Goal: Communication & Community: Answer question/provide support

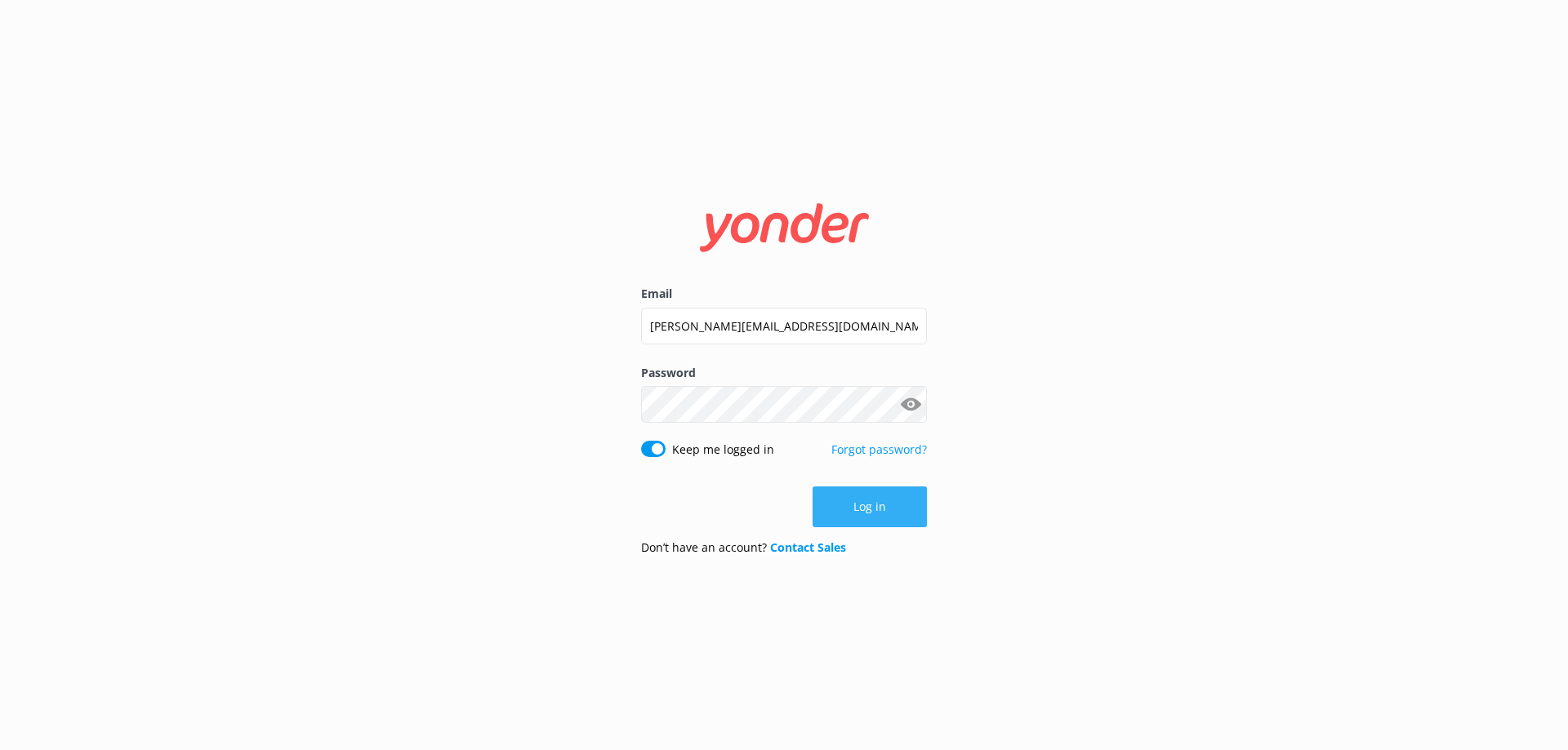
click at [868, 505] on button "Log in" at bounding box center [870, 507] width 114 height 41
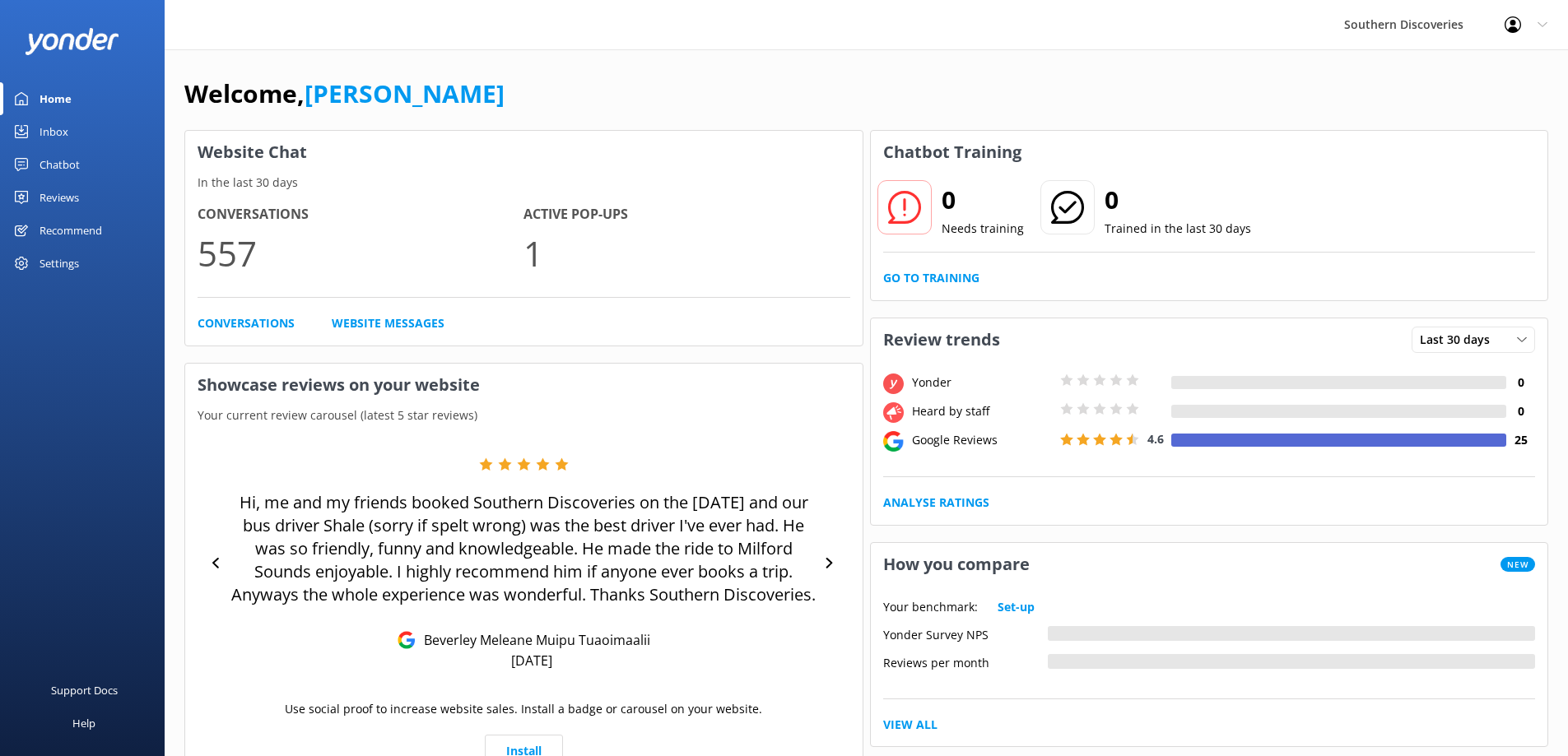
click at [42, 131] on div "Inbox" at bounding box center [55, 132] width 29 height 33
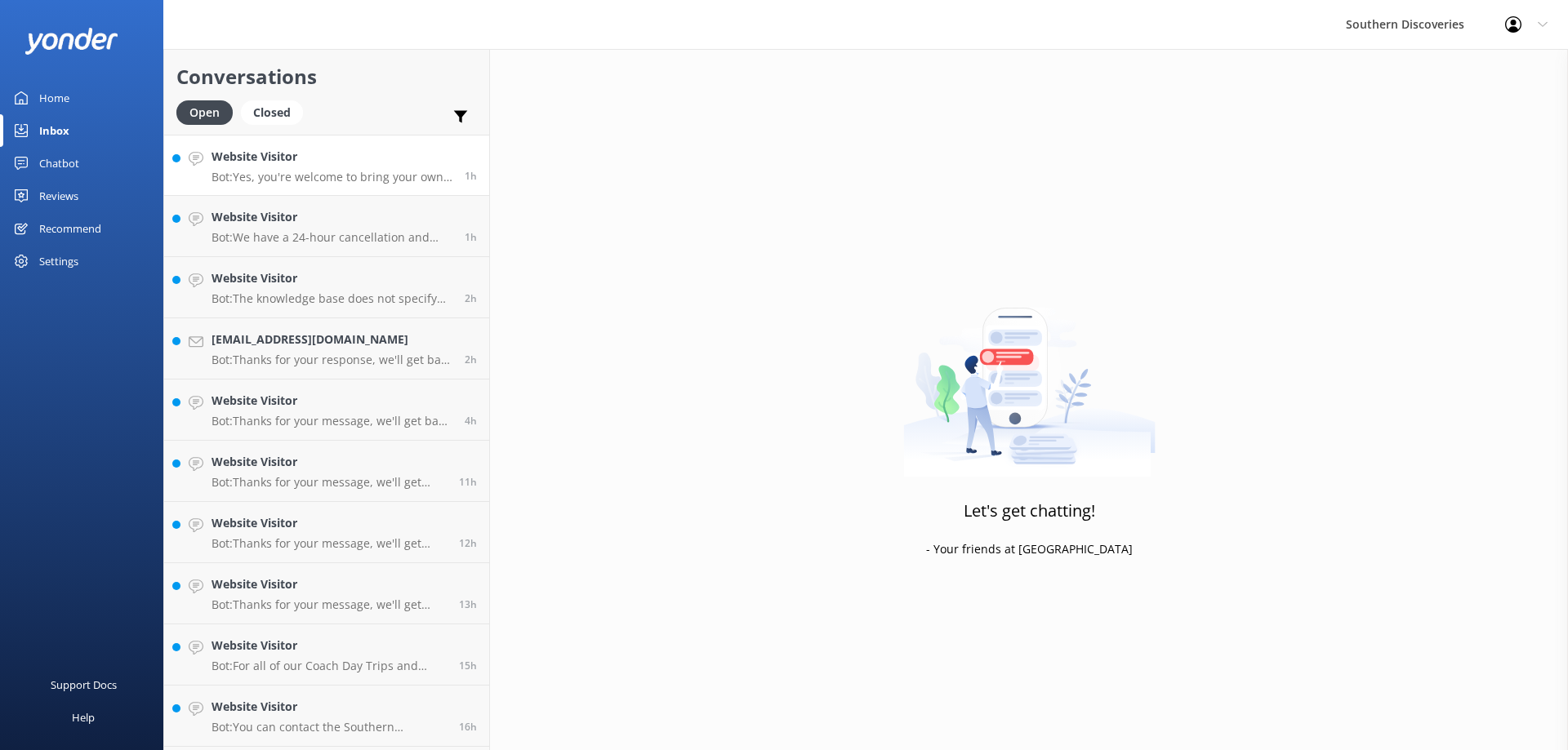
click at [350, 164] on h4 "Website Visitor" at bounding box center [332, 157] width 241 height 18
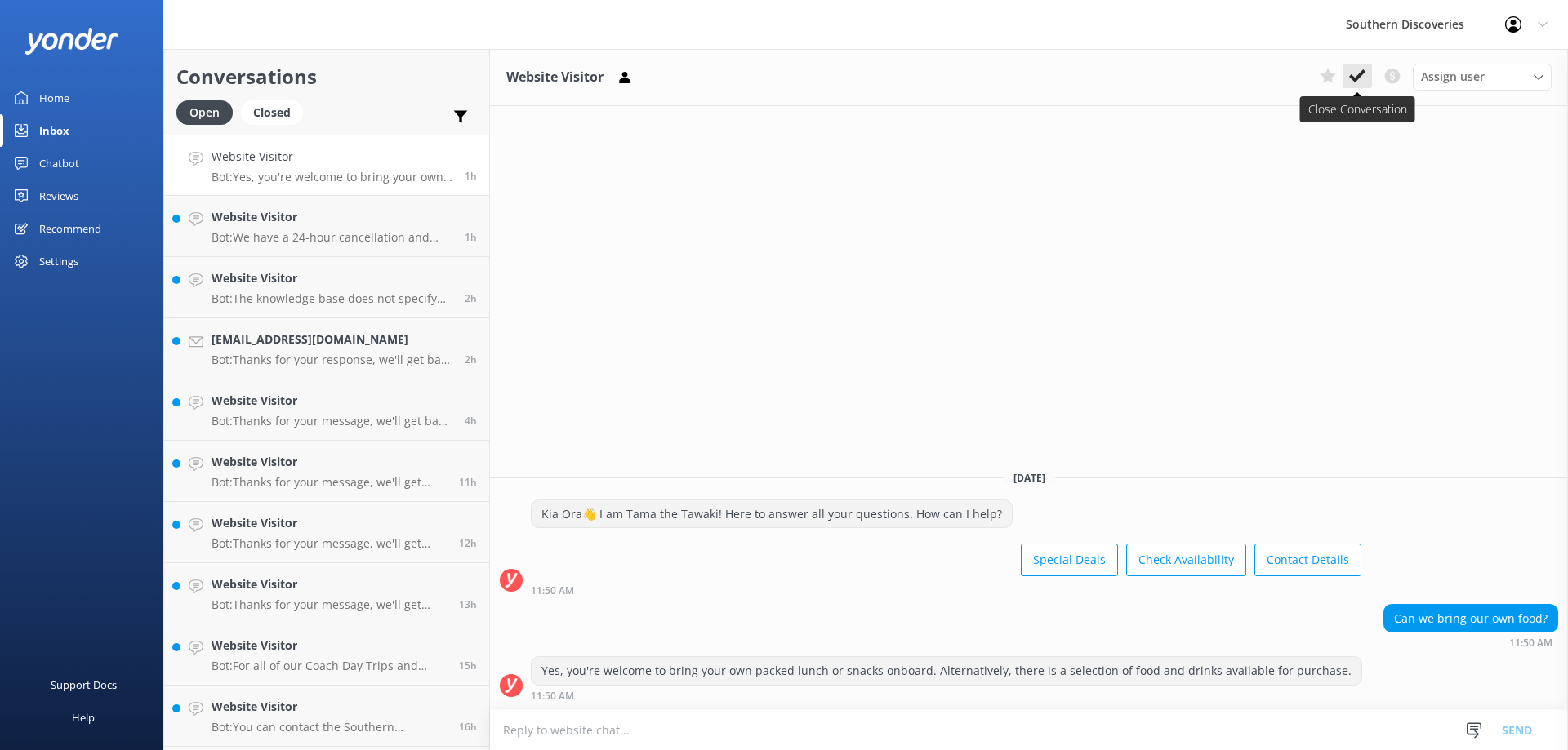
click at [1350, 78] on icon at bounding box center [1357, 75] width 16 height 16
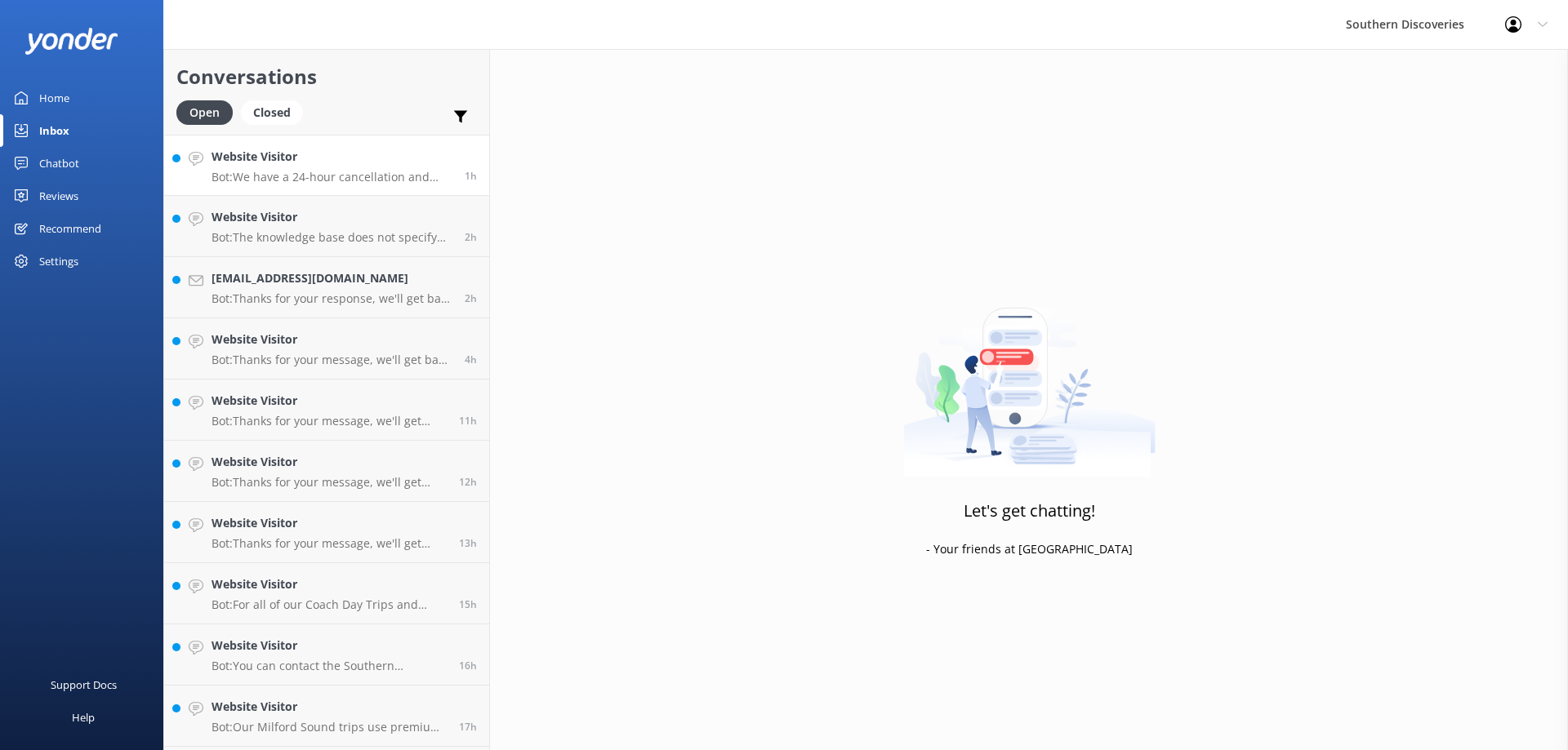
click at [341, 160] on h4 "Website Visitor" at bounding box center [332, 157] width 241 height 18
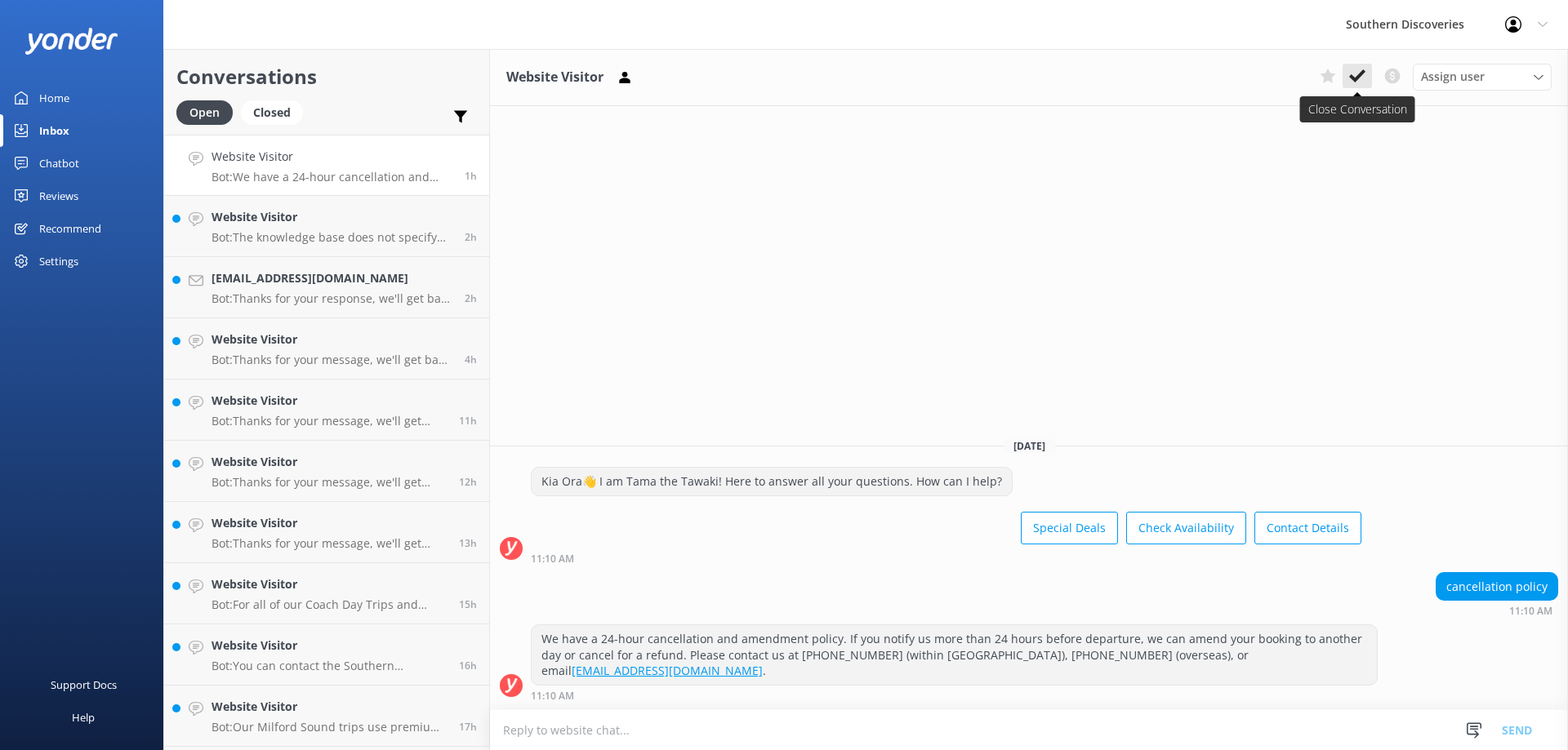
click at [1359, 72] on icon at bounding box center [1357, 75] width 16 height 16
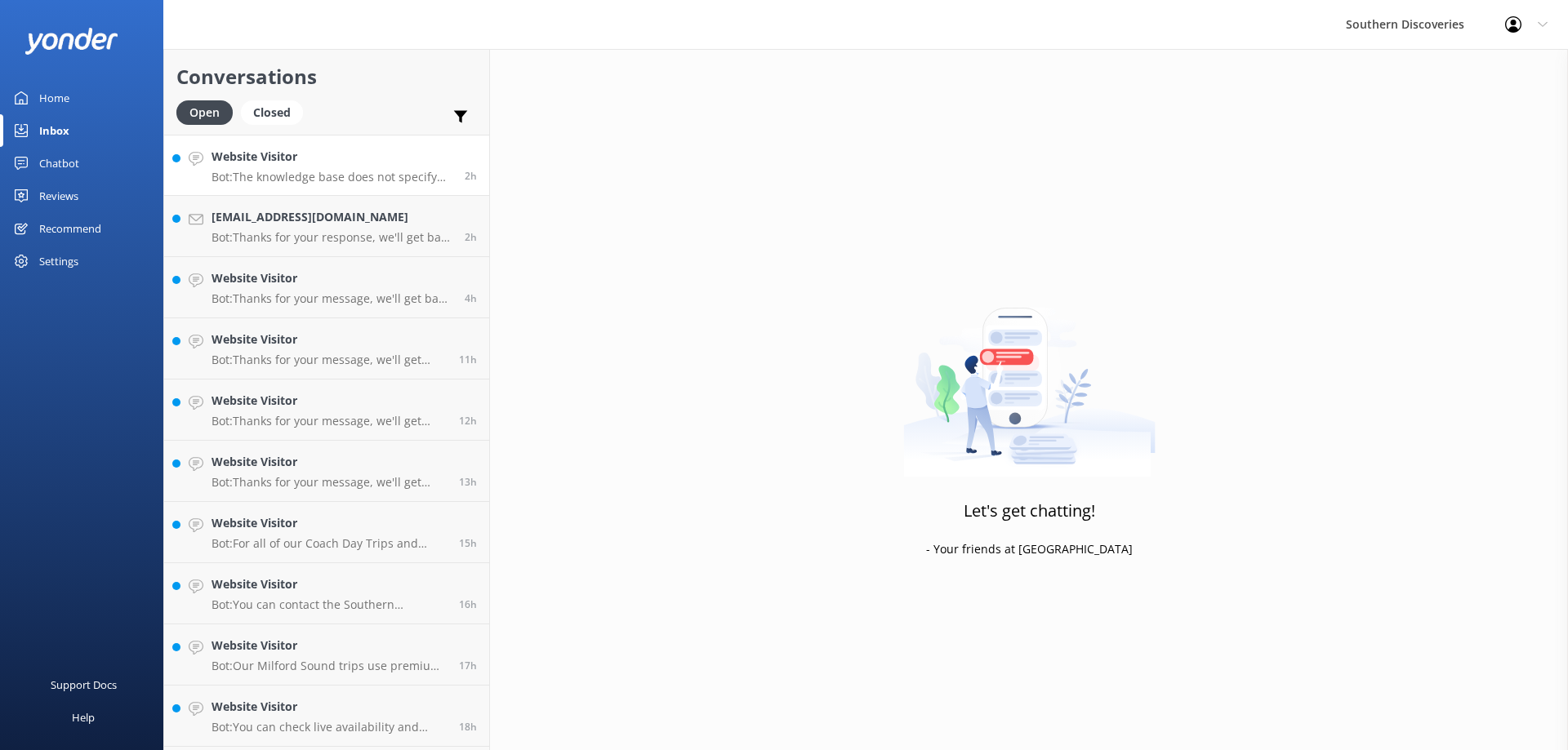
click at [315, 185] on link "Website Visitor Bot: The knowledge base does not specify any seasonal restricti…" at bounding box center [327, 164] width 325 height 61
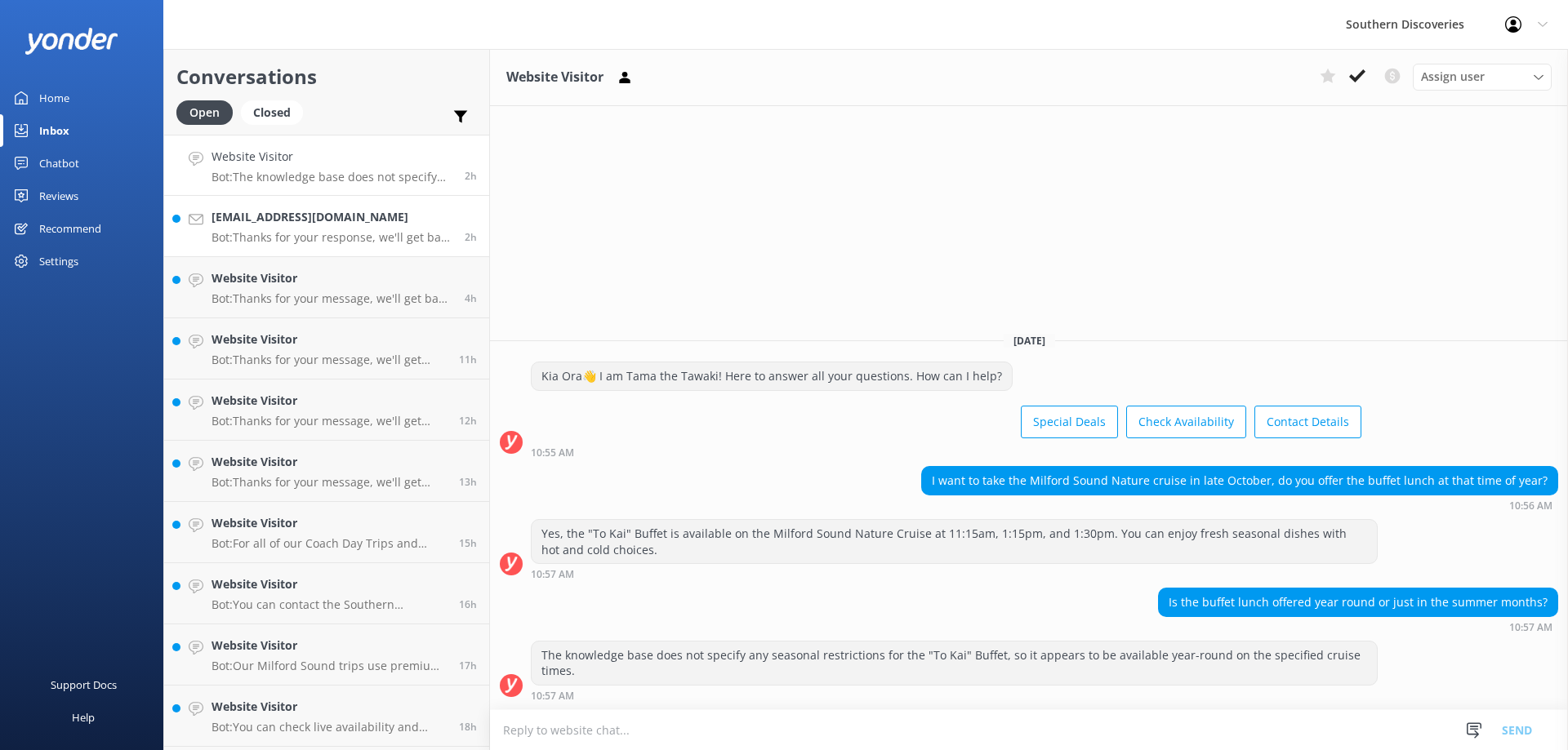
click at [263, 236] on p "Bot: Thanks for your response, we'll get back to you as soon as we can during o…" at bounding box center [332, 237] width 241 height 14
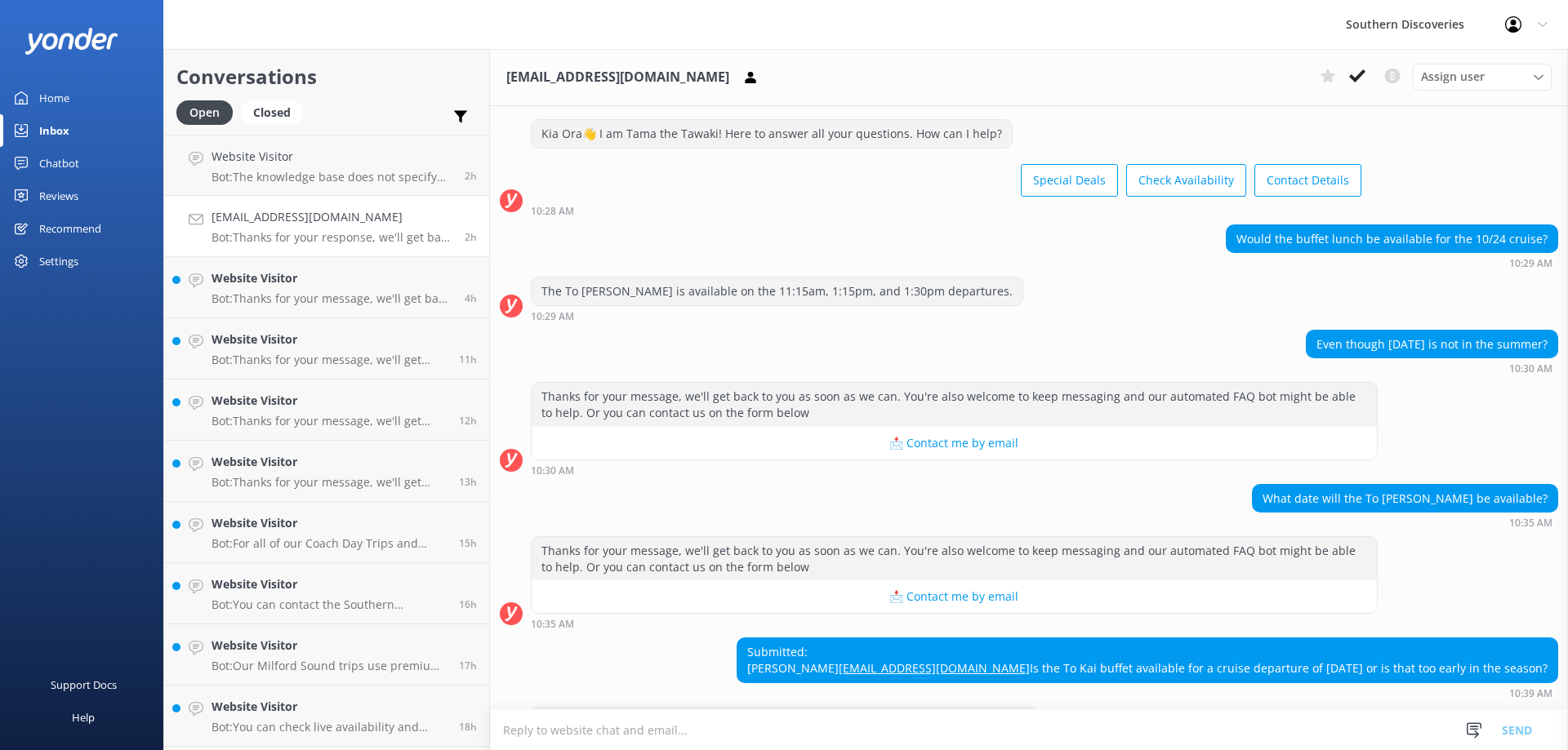
scroll to position [111, 0]
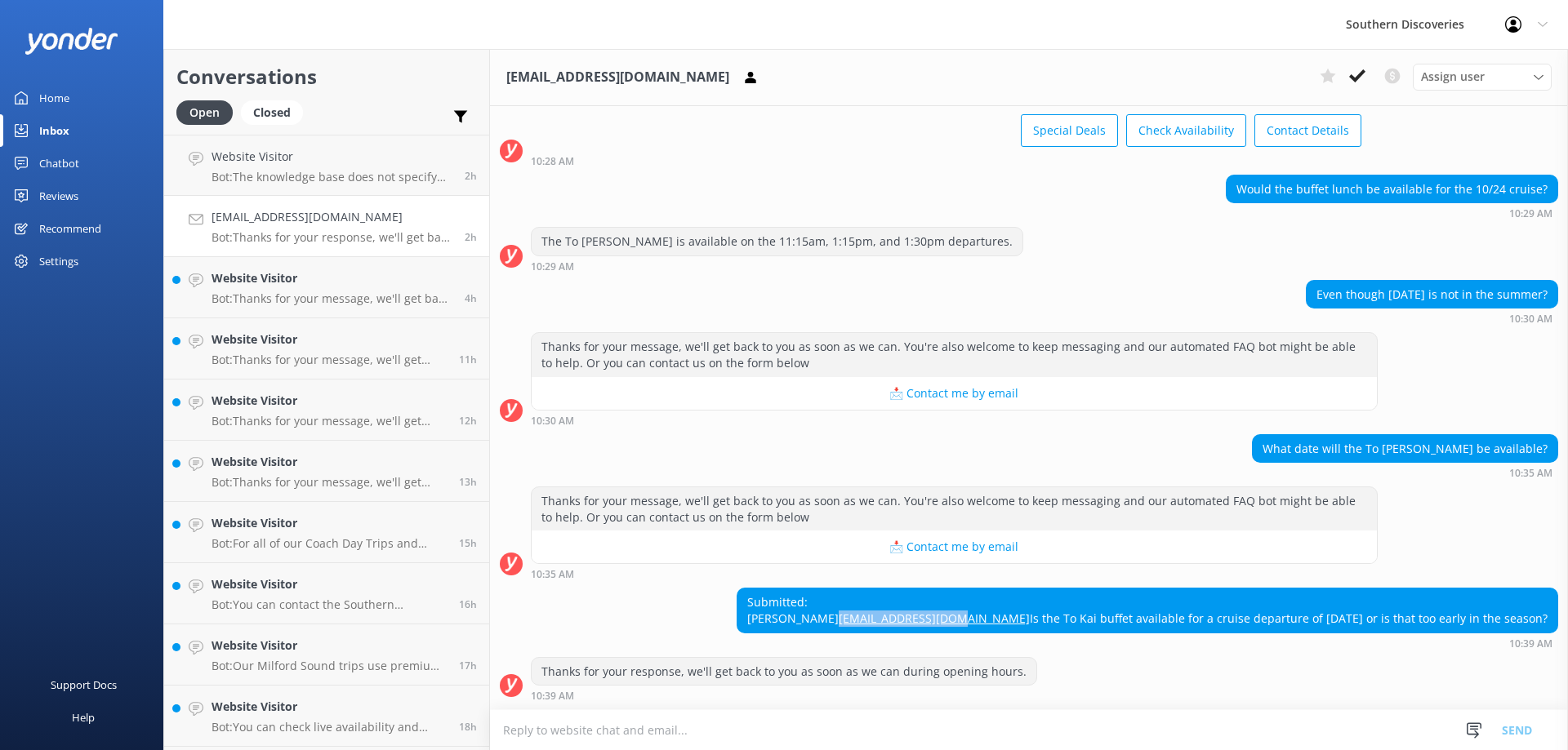
drag, startPoint x: 1183, startPoint y: 603, endPoint x: 1037, endPoint y: 604, distance: 146.0
click at [1037, 604] on div "Submitted: [PERSON_NAME] [EMAIL_ADDRESS][DOMAIN_NAME] Is the To Kai buffet avai…" at bounding box center [1147, 610] width 820 height 43
copy link "[EMAIL_ADDRESS][DOMAIN_NAME]"
click at [1364, 78] on icon at bounding box center [1357, 75] width 16 height 16
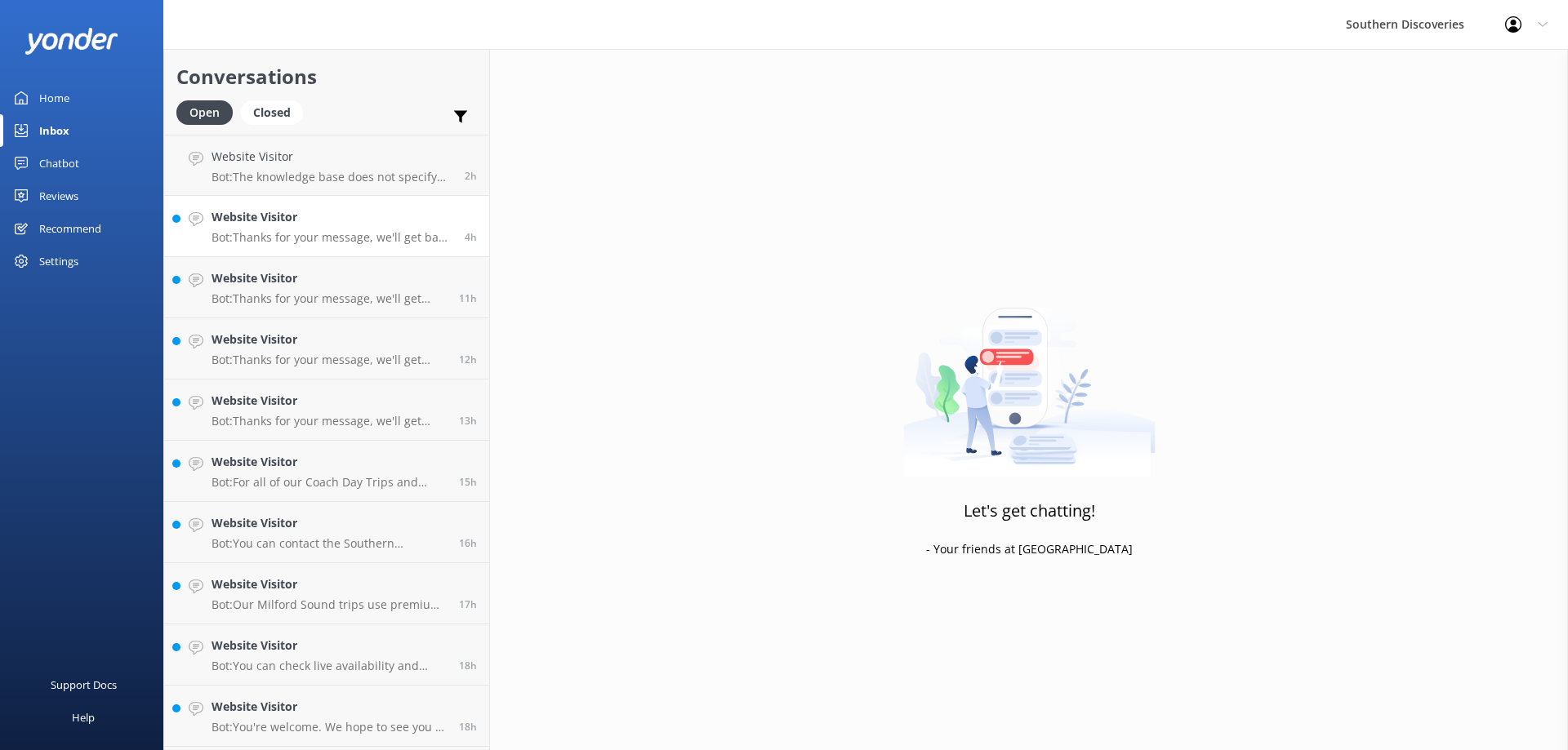
click at [371, 215] on h4 "Website Visitor" at bounding box center [332, 216] width 241 height 18
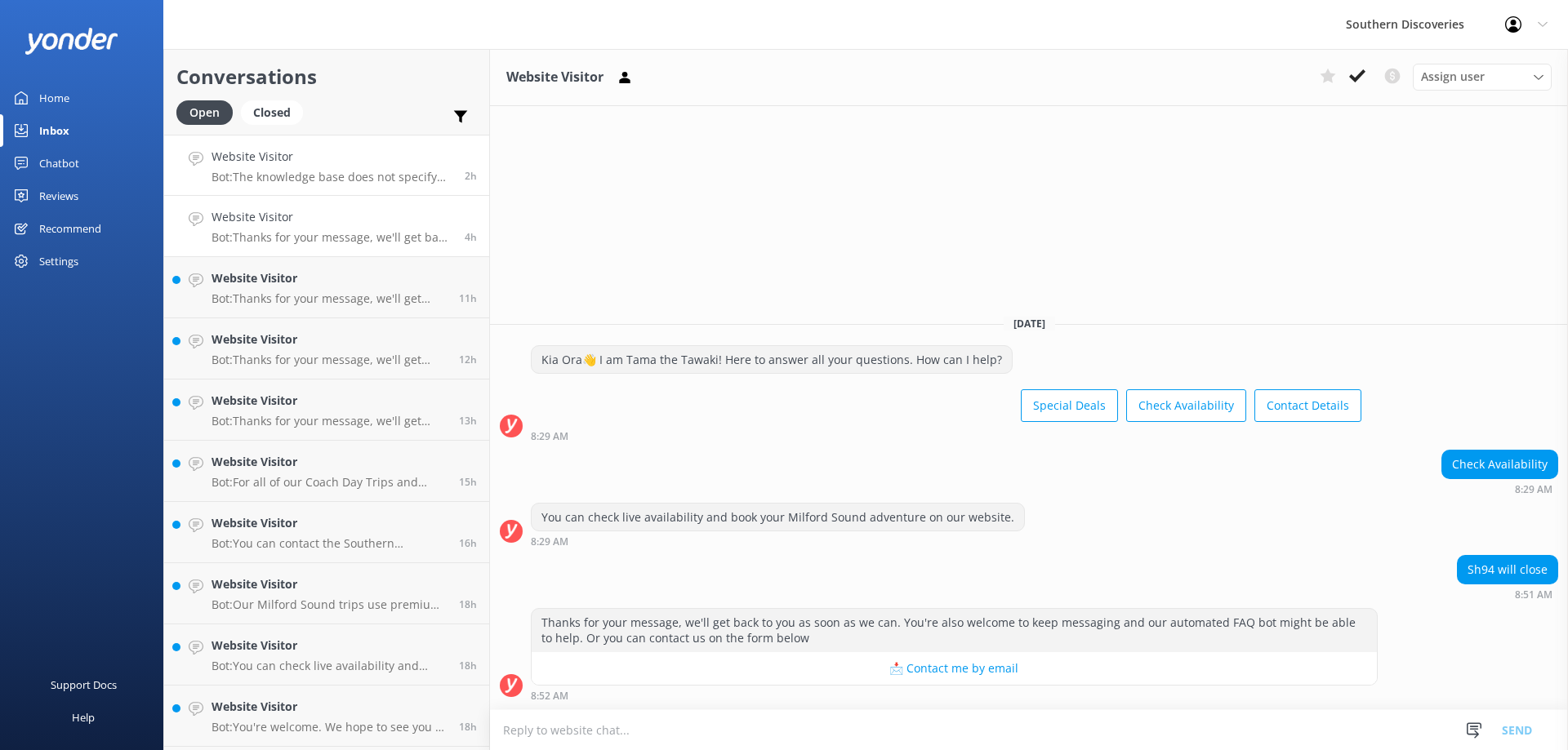
click at [396, 157] on h4 "Website Visitor" at bounding box center [332, 157] width 241 height 18
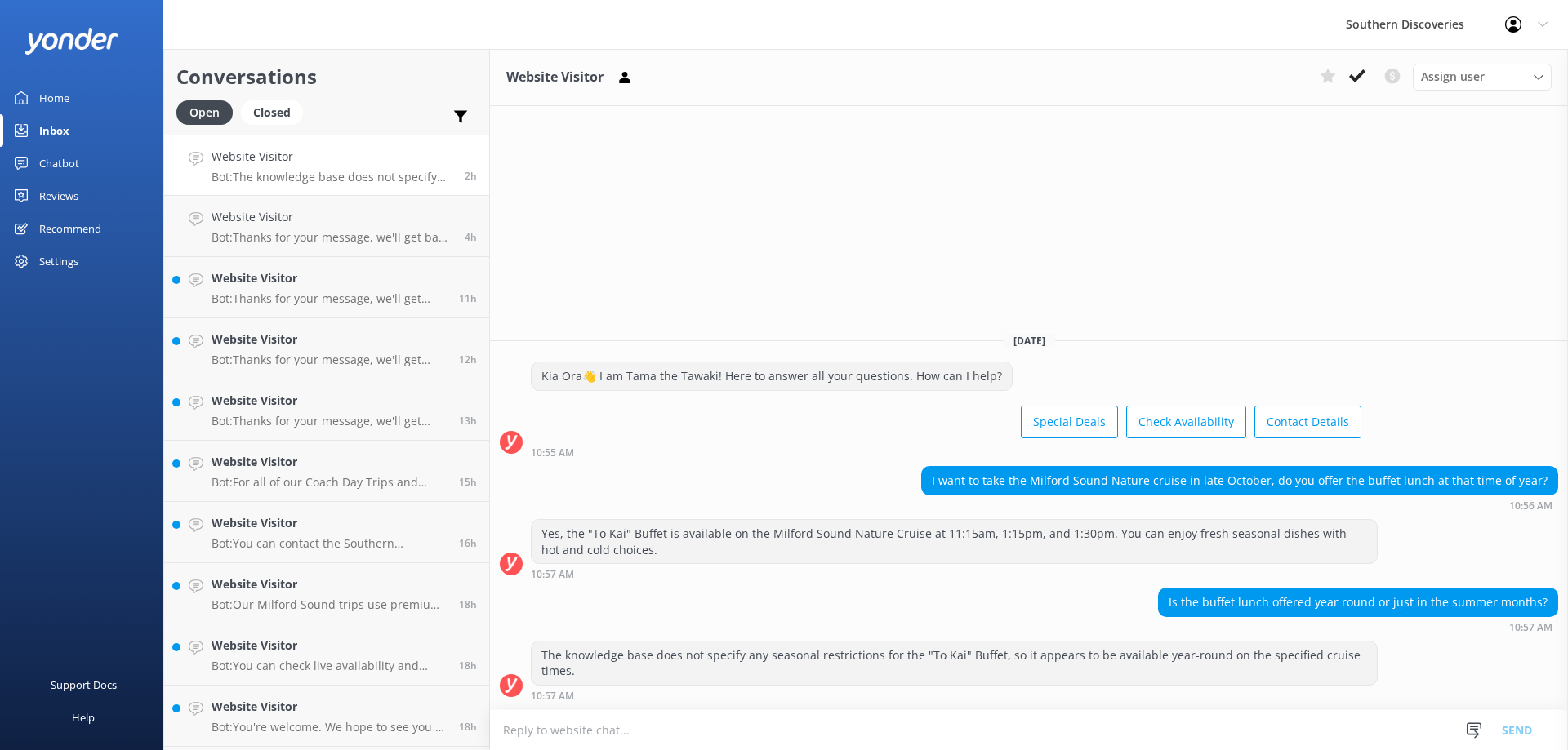
click at [363, 165] on h4 "Website Visitor" at bounding box center [332, 157] width 241 height 18
click at [345, 246] on link "Website Visitor Bot: Thanks for your message, we'll get back to you as soon as …" at bounding box center [327, 226] width 325 height 61
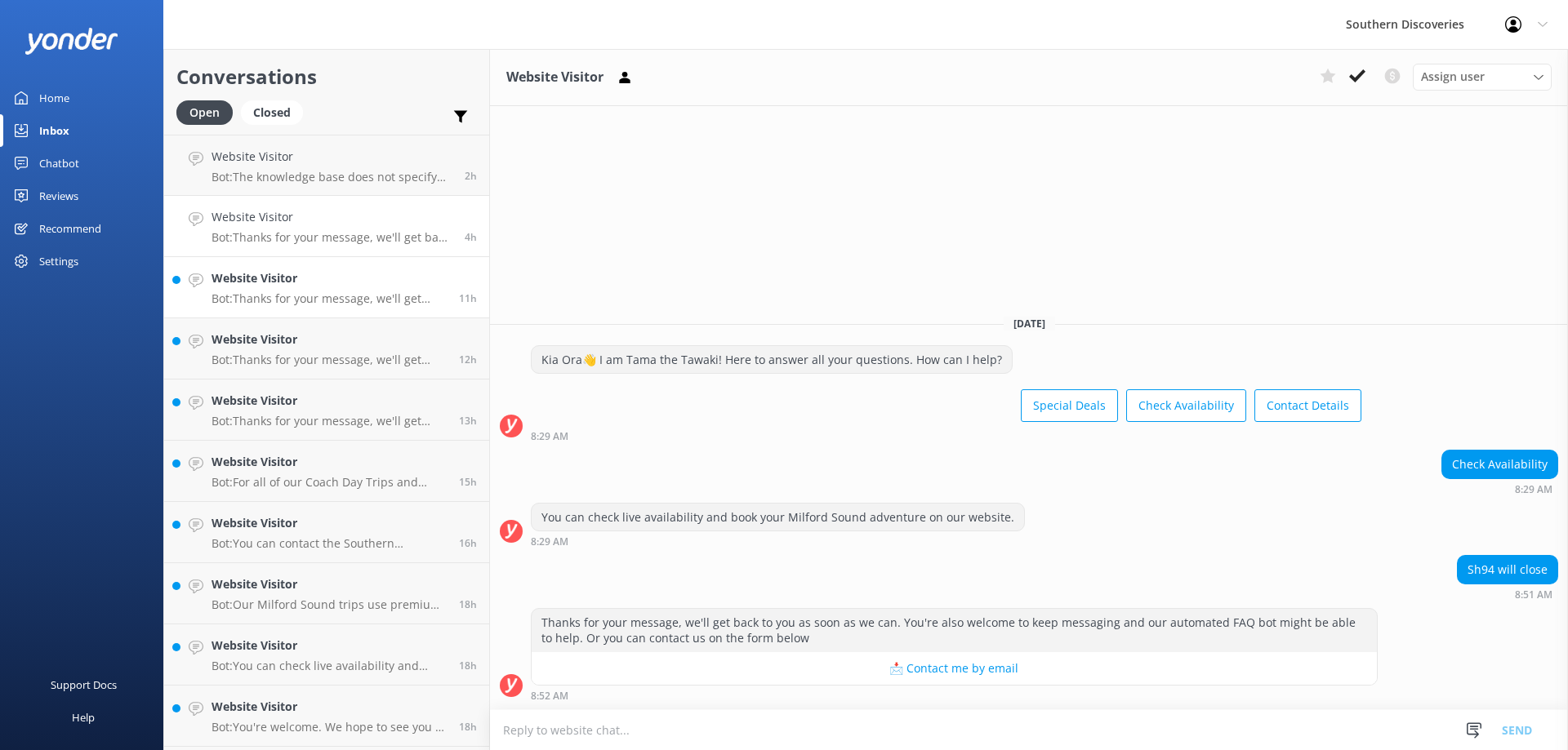
click at [277, 303] on p "Bot: Thanks for your message, we'll get back to you as soon as we can. You're a…" at bounding box center [329, 299] width 235 height 14
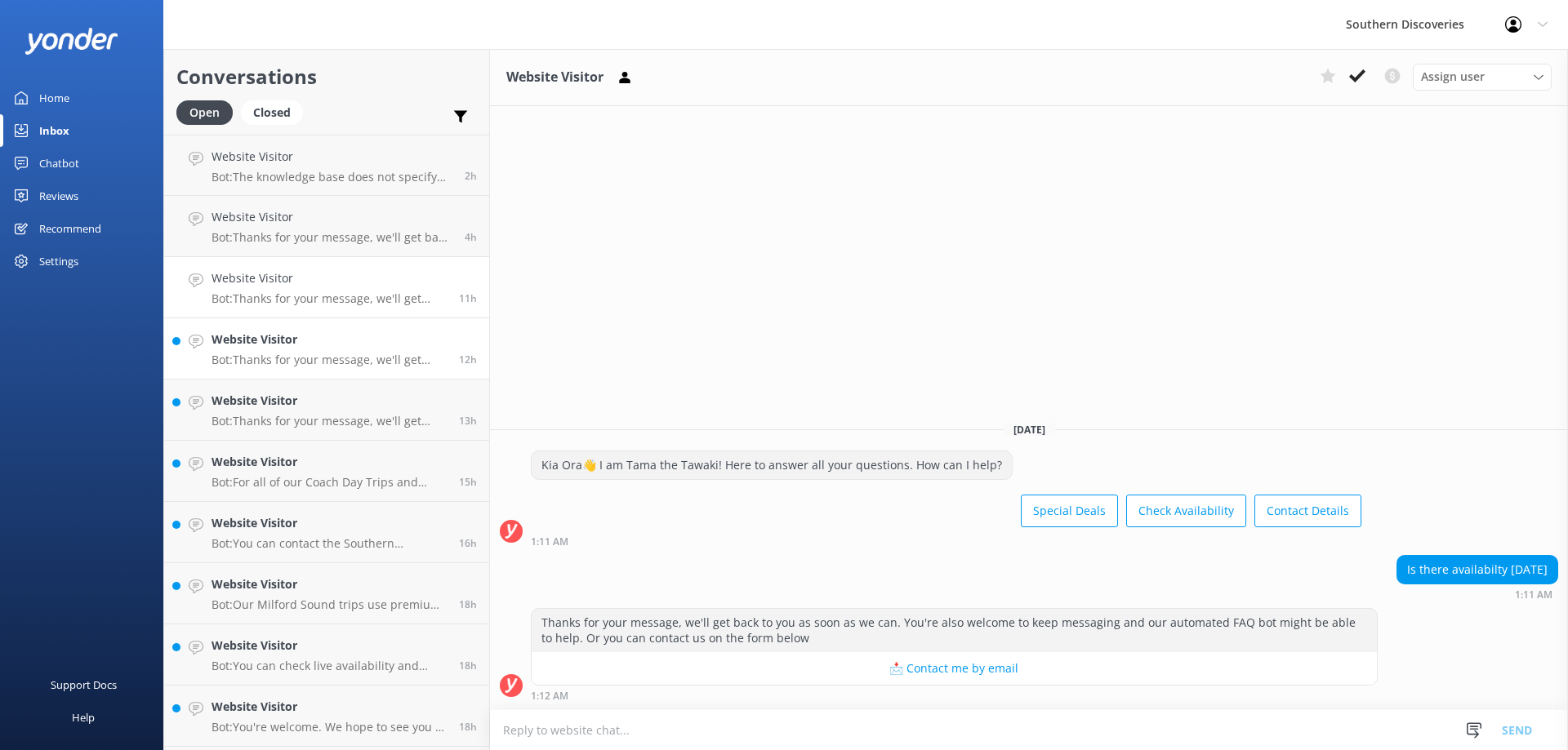
click at [289, 339] on h4 "Website Visitor" at bounding box center [329, 339] width 235 height 18
click at [282, 406] on h4 "Website Visitor" at bounding box center [329, 401] width 235 height 18
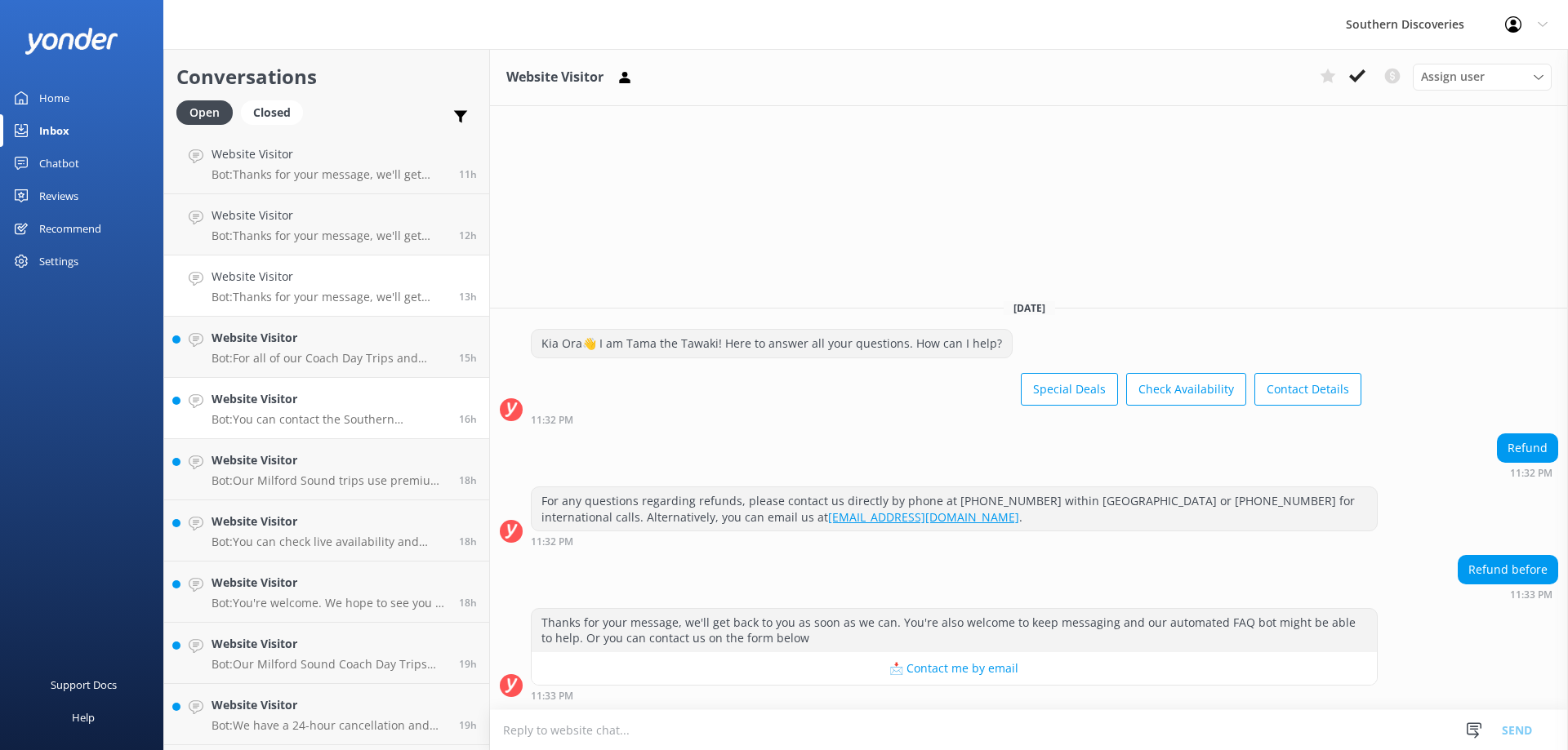
scroll to position [163, 0]
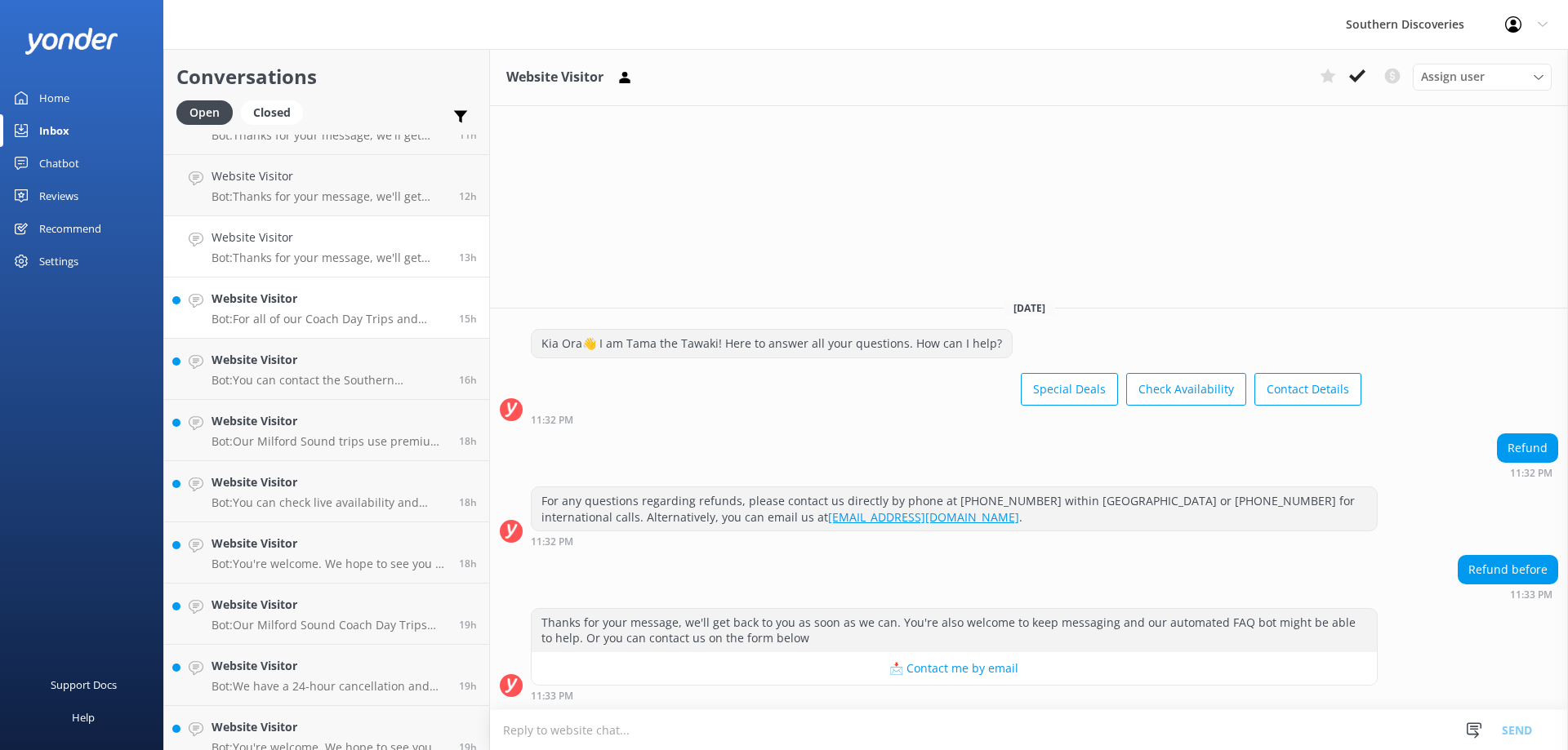
click at [348, 319] on p "Bot: For all of our Coach Day Trips and Cruise only products, check-in is requi…" at bounding box center [329, 319] width 235 height 14
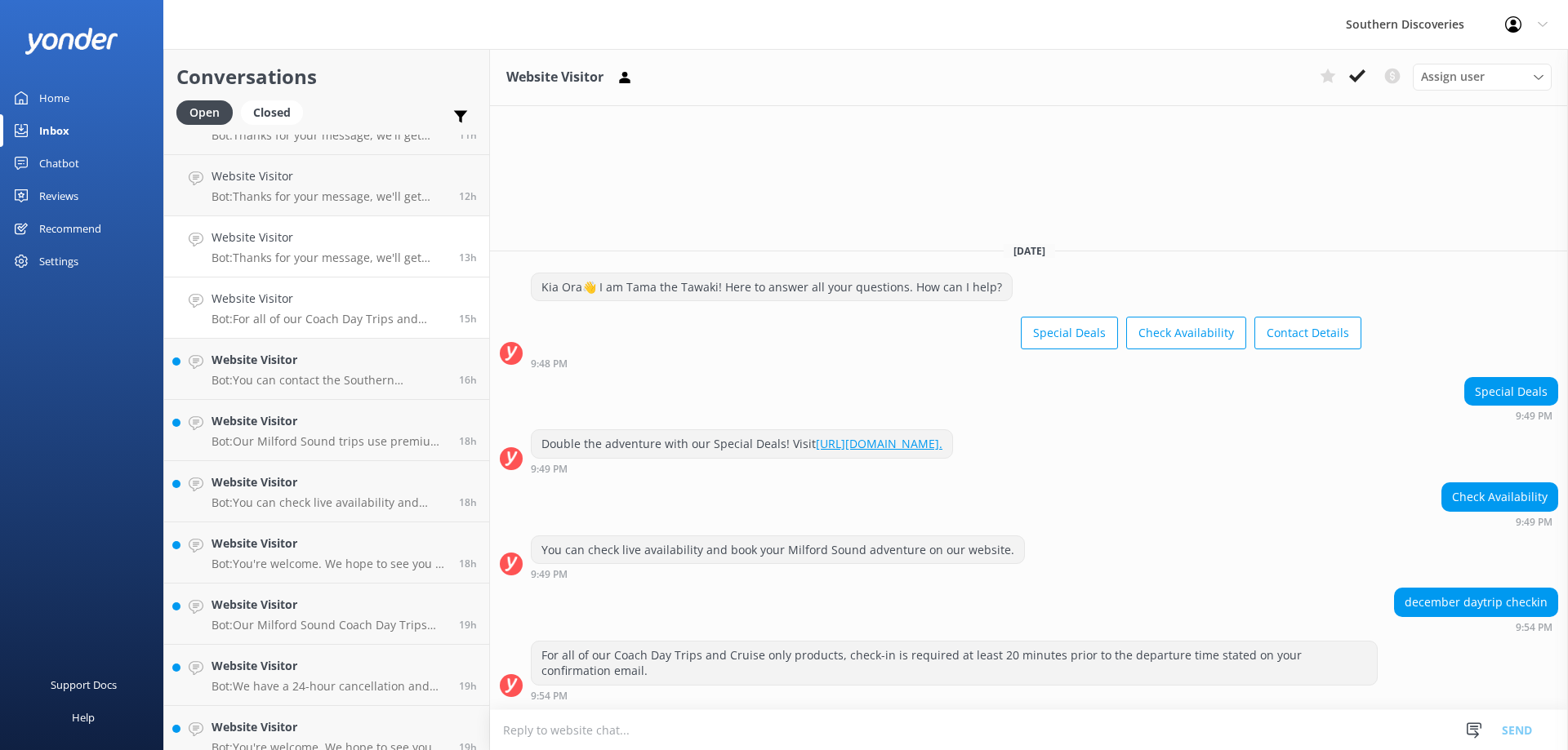
click at [330, 248] on div "Website Visitor Bot: Thanks for your message, we'll get back to you as soon as …" at bounding box center [329, 246] width 235 height 36
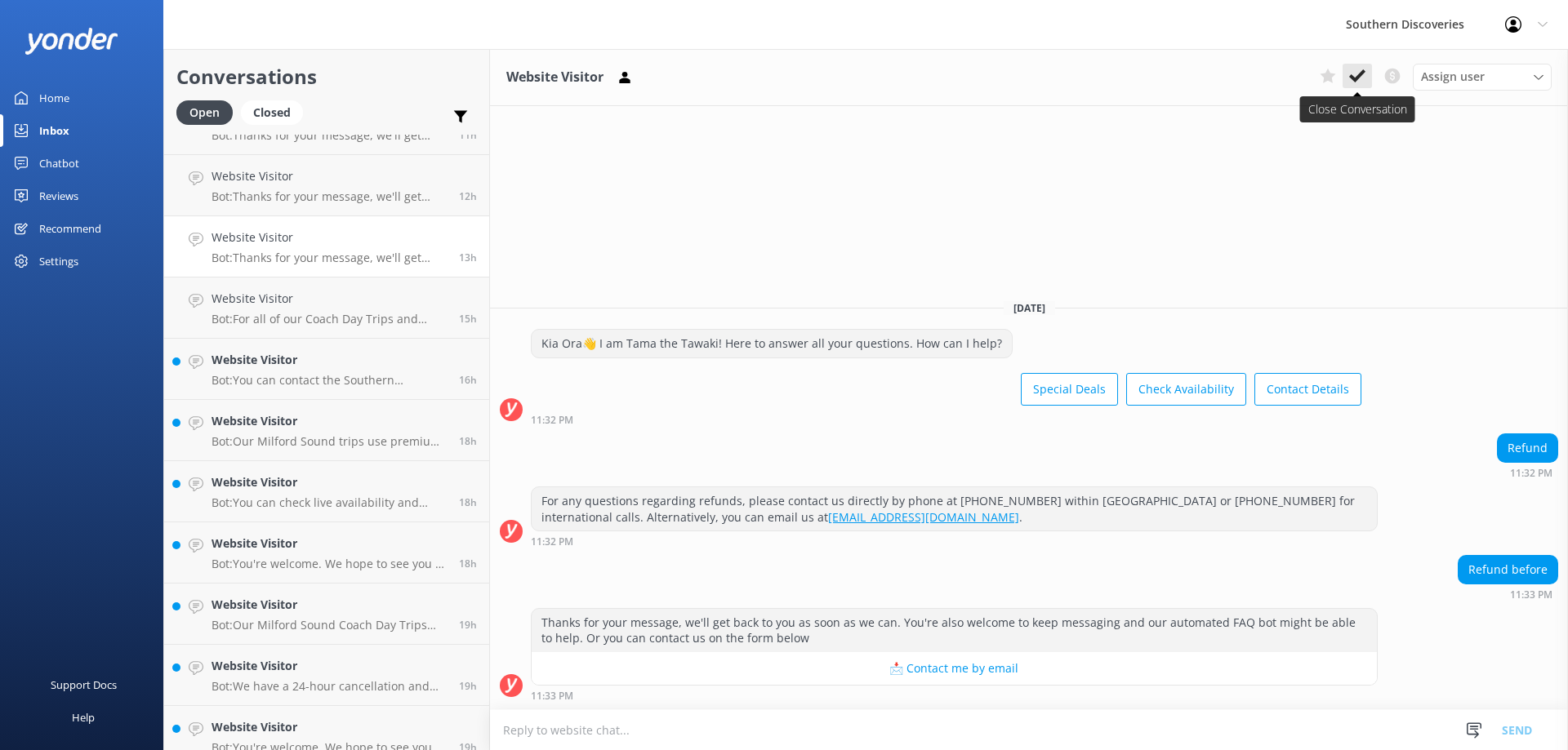
click at [1357, 86] on button at bounding box center [1357, 75] width 29 height 24
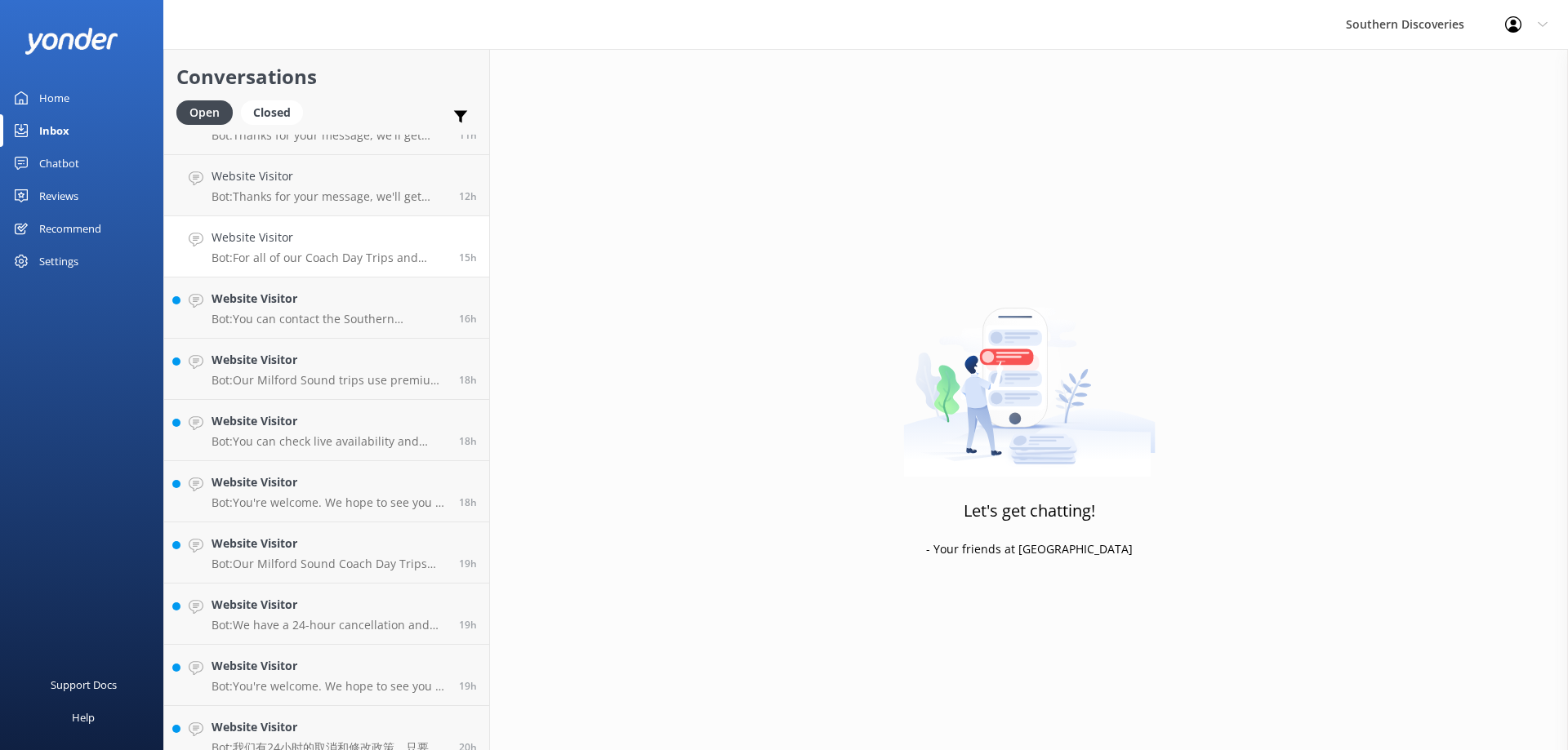
click at [382, 263] on p "Bot: For all of our Coach Day Trips and Cruise only products, check-in is requi…" at bounding box center [329, 257] width 235 height 14
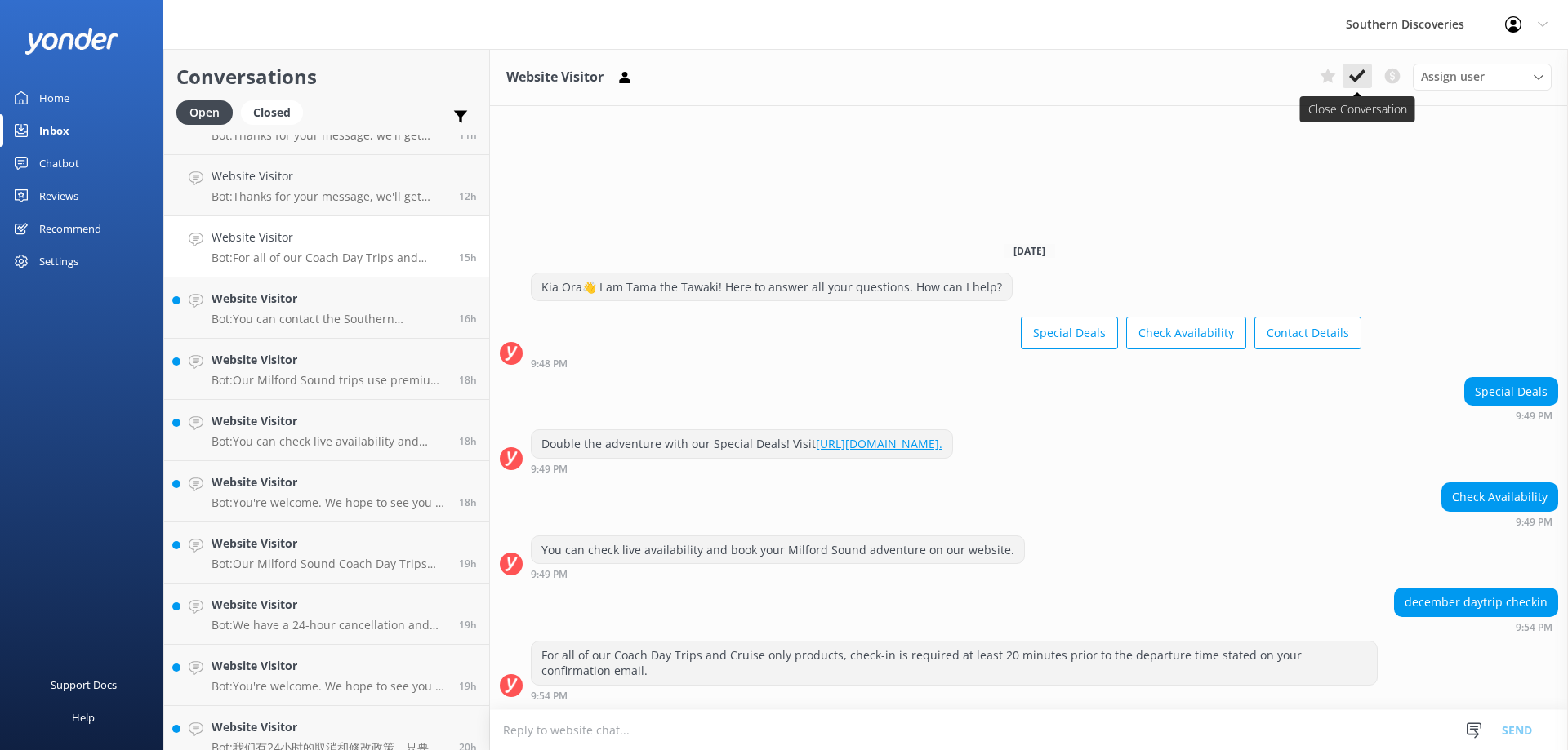
click at [1371, 73] on button at bounding box center [1357, 75] width 29 height 24
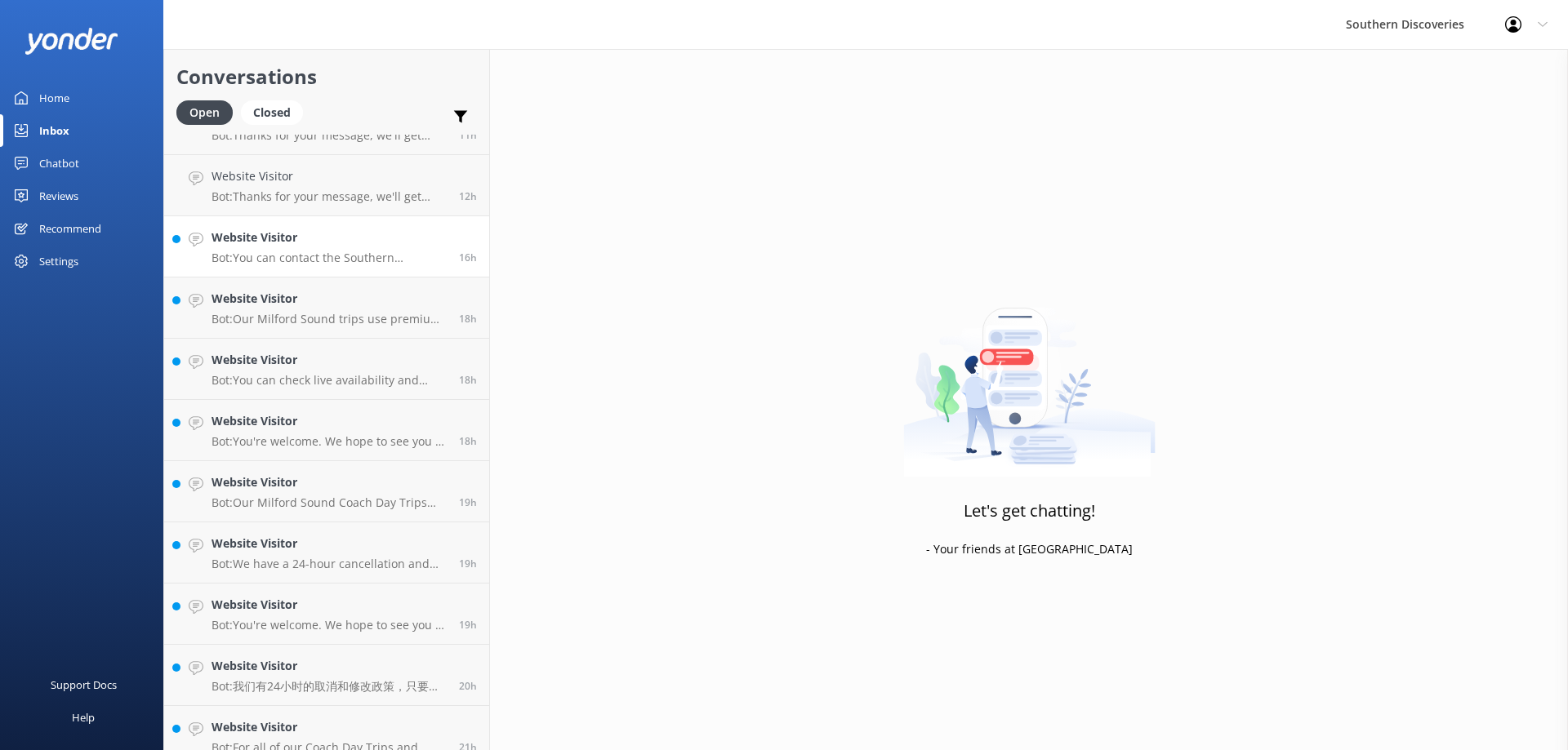
click at [272, 266] on link "Website Visitor Bot: You can contact the Southern Discoveries team by phone at …" at bounding box center [327, 246] width 325 height 61
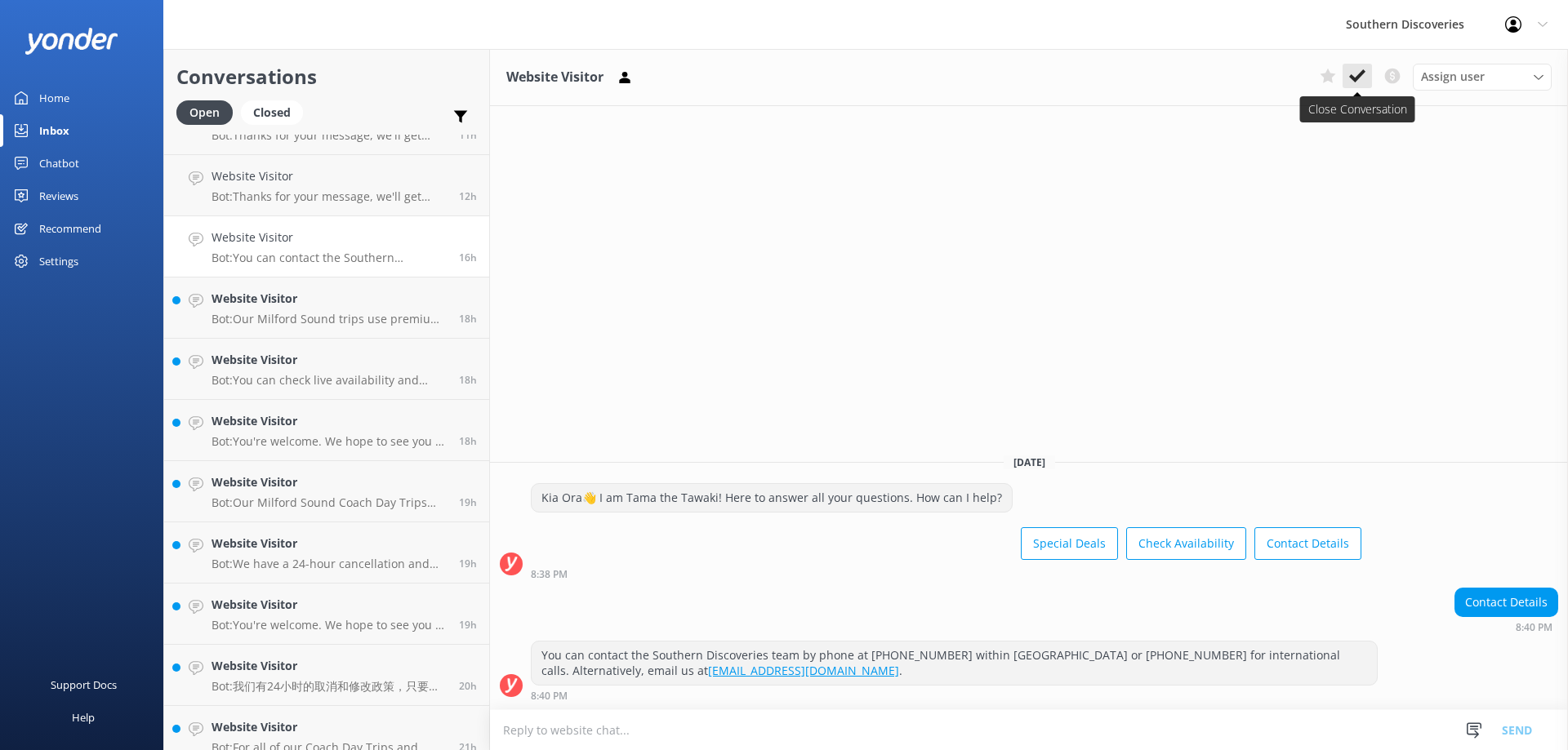
click at [1358, 71] on icon at bounding box center [1357, 75] width 16 height 16
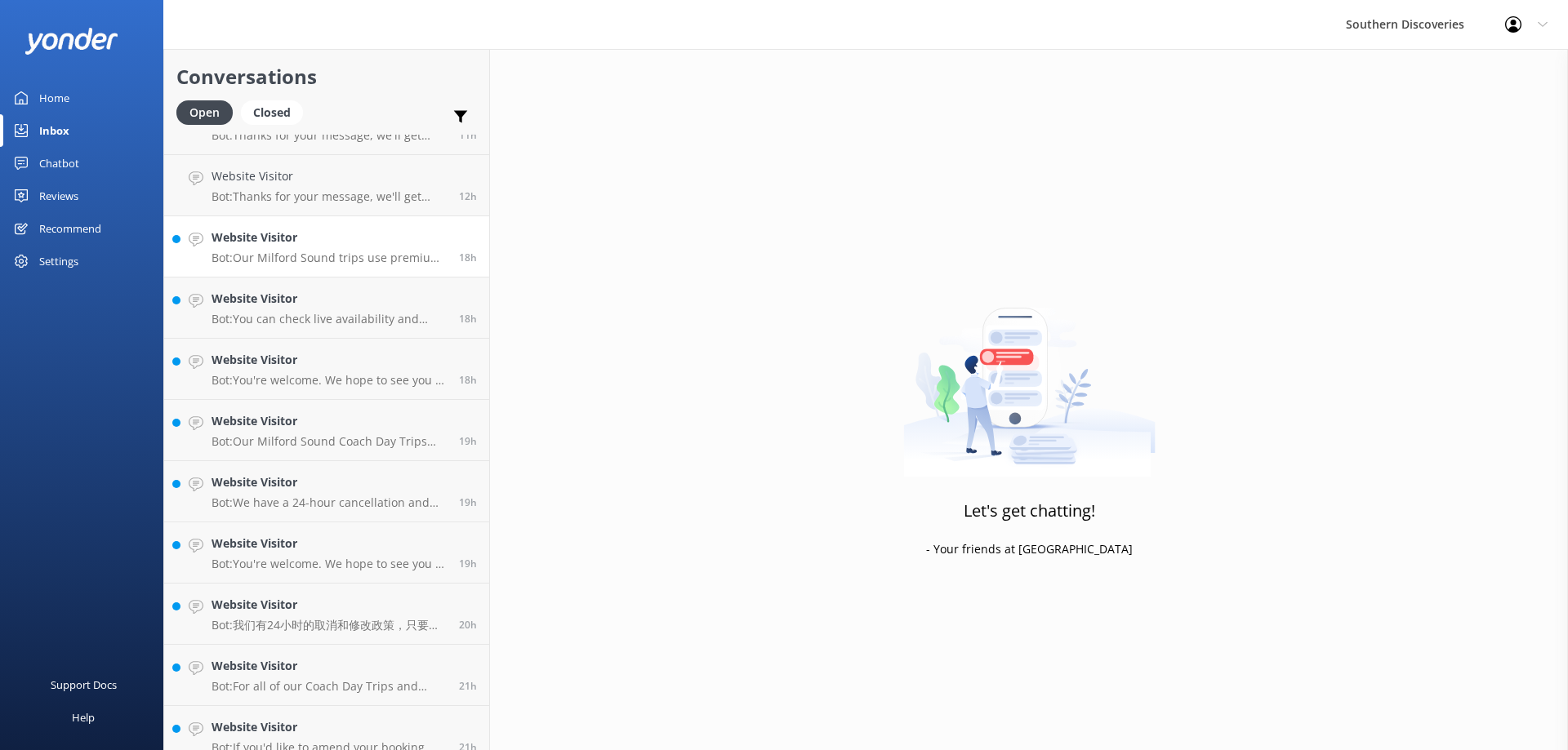
click at [377, 274] on link "Website Visitor Bot: Our Milford Sound trips use premium glass-roof coaches, en…" at bounding box center [327, 246] width 325 height 61
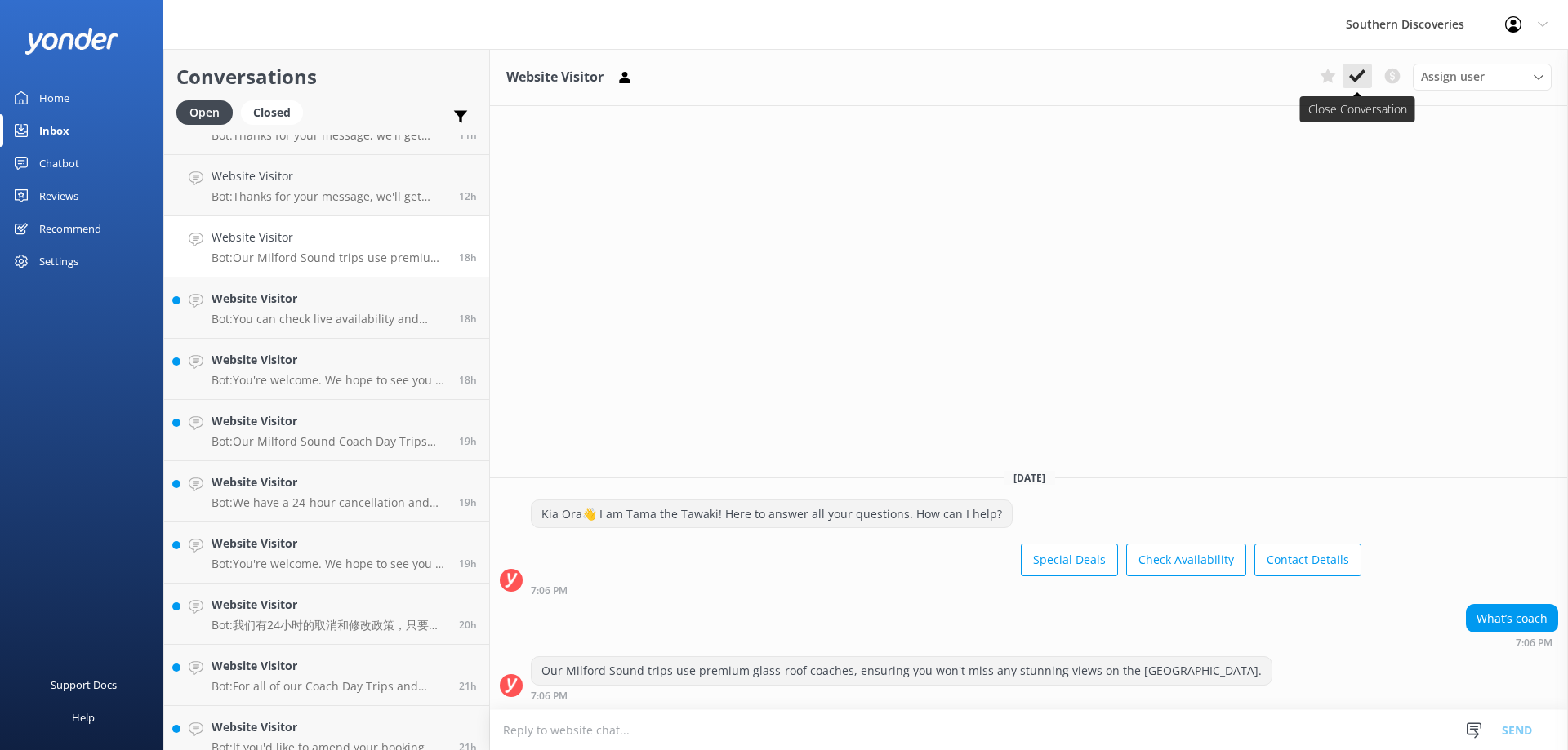
click at [1365, 73] on icon at bounding box center [1357, 75] width 16 height 16
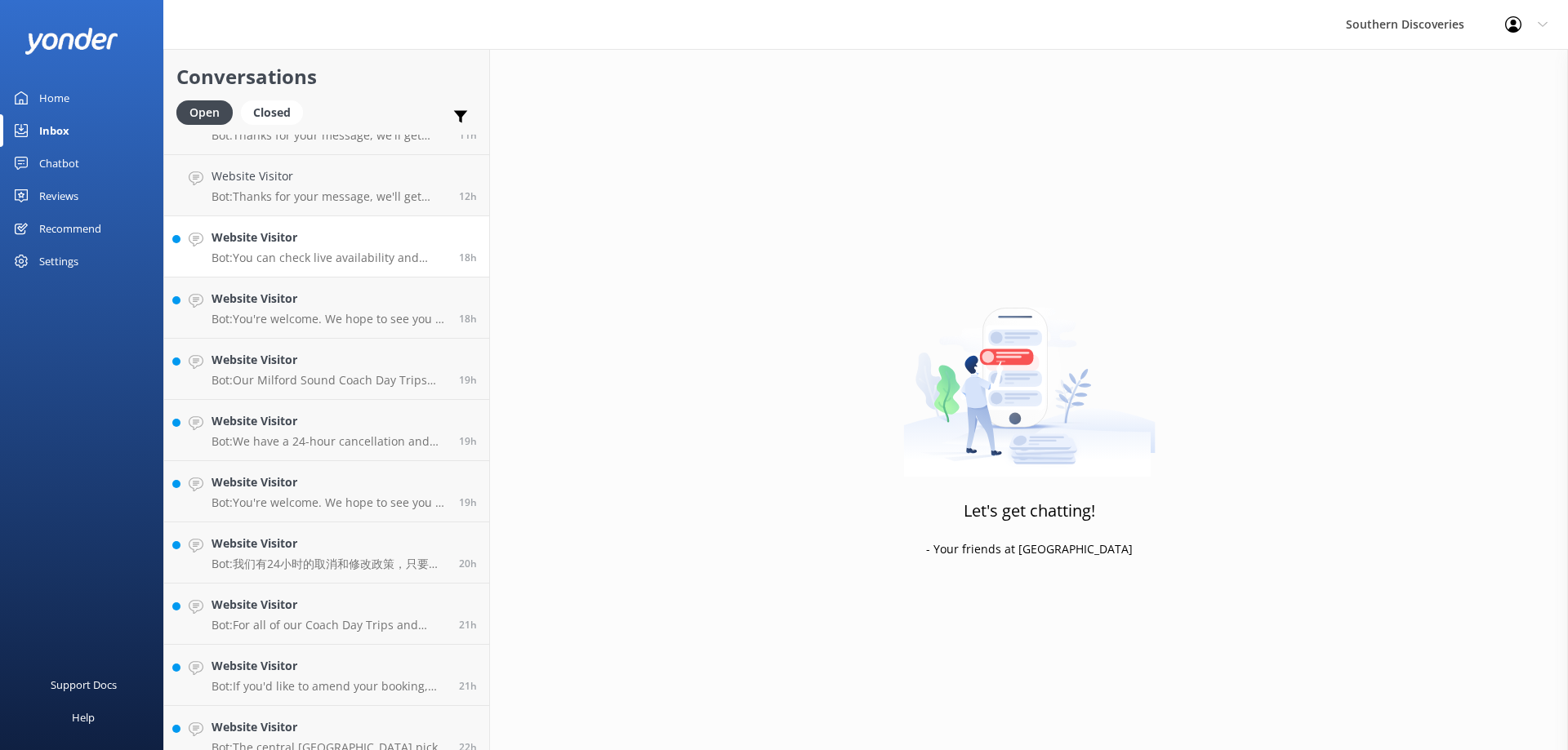
click at [349, 254] on p "Bot: You can check live availability and book your Milford Sound adventure on o…" at bounding box center [329, 257] width 235 height 14
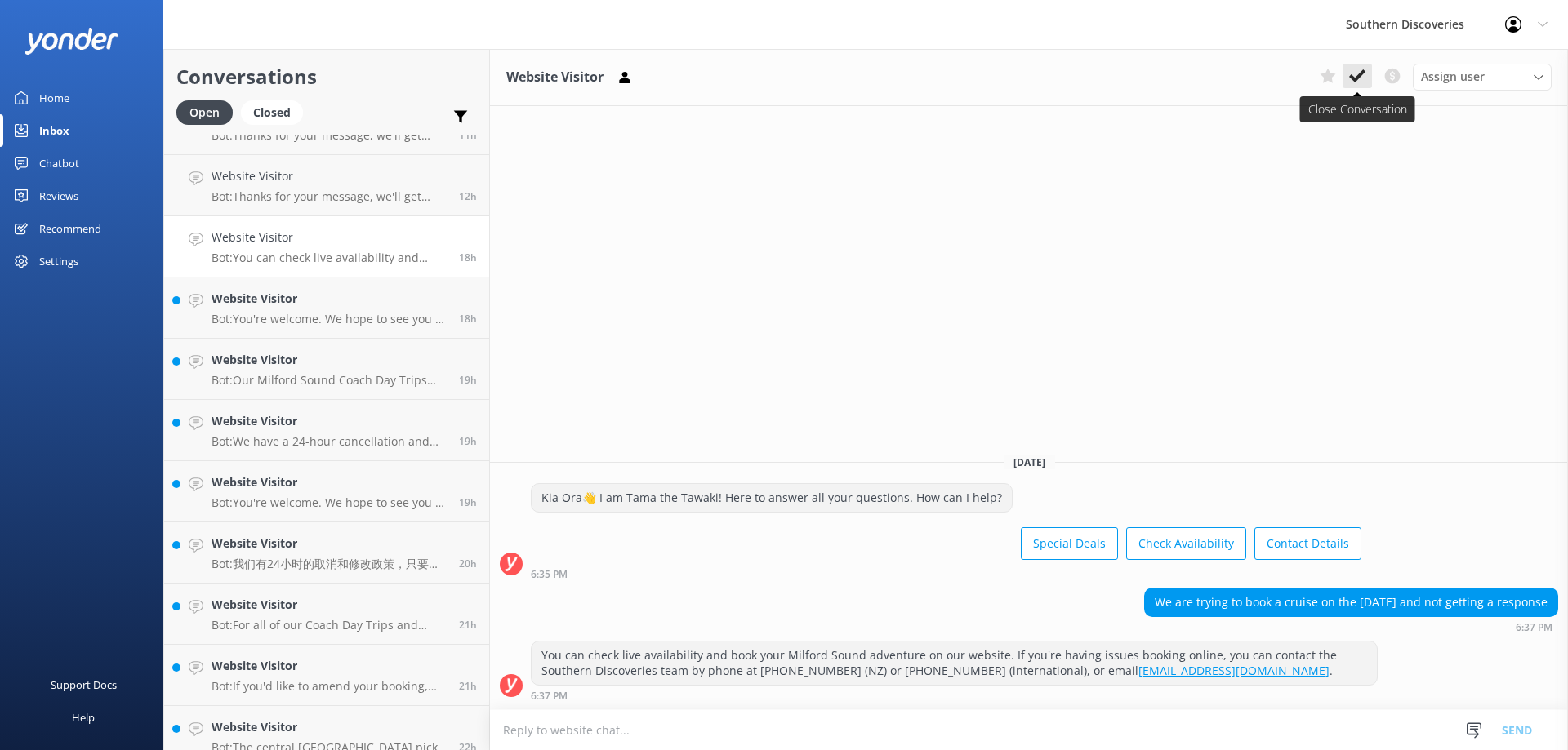
click at [1348, 72] on button at bounding box center [1357, 75] width 29 height 24
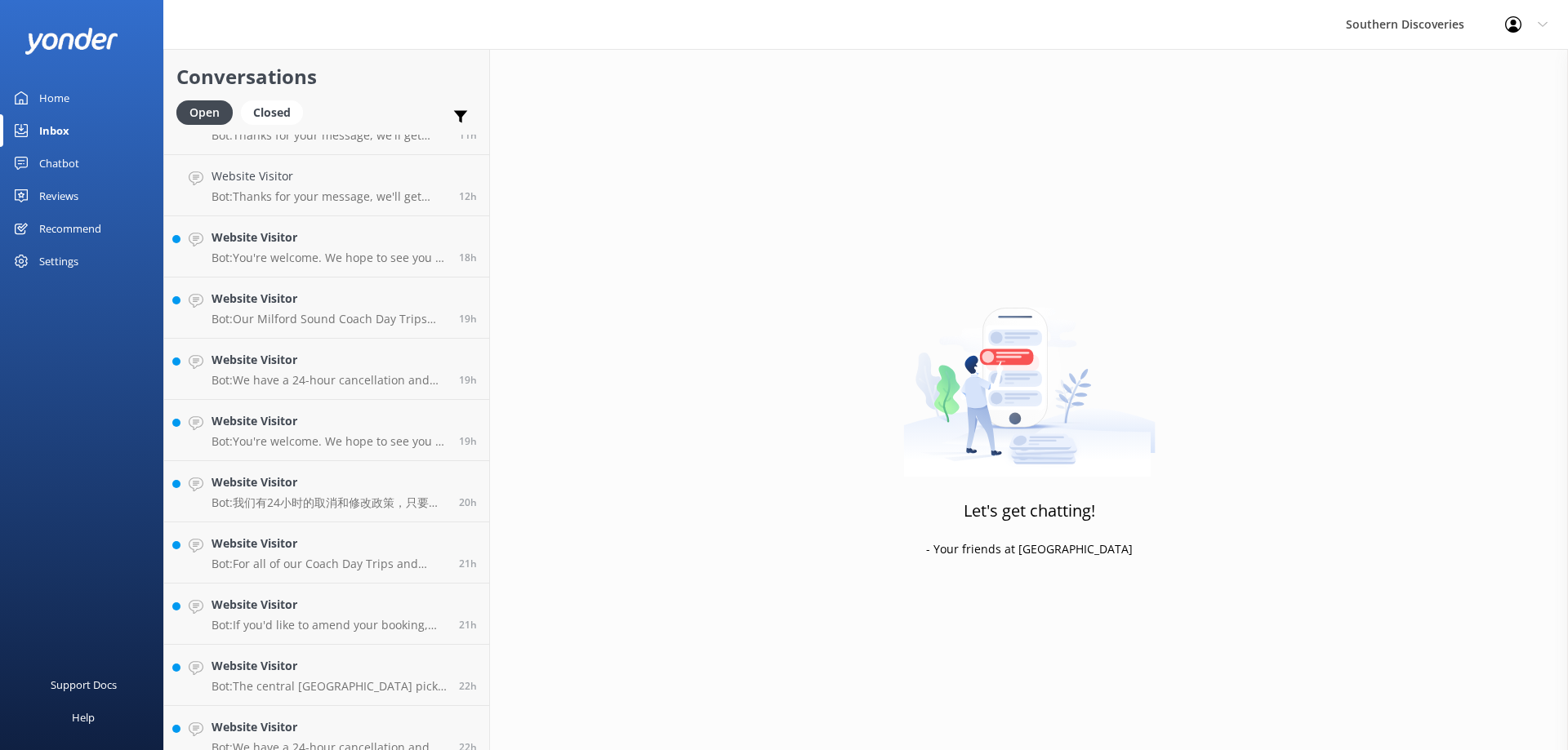
click at [373, 304] on h4 "Website Visitor" at bounding box center [329, 299] width 235 height 18
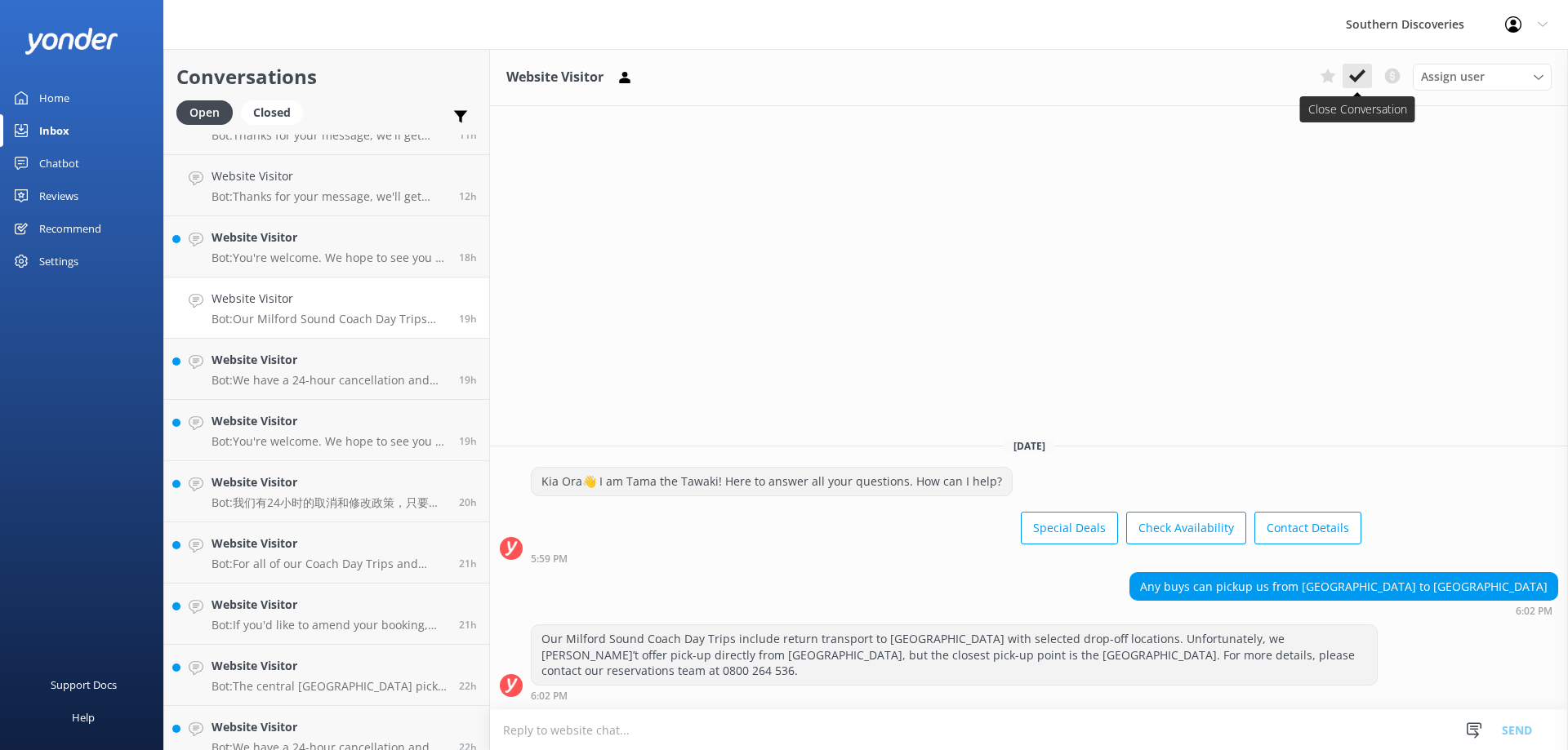
click at [1362, 64] on button at bounding box center [1357, 75] width 29 height 24
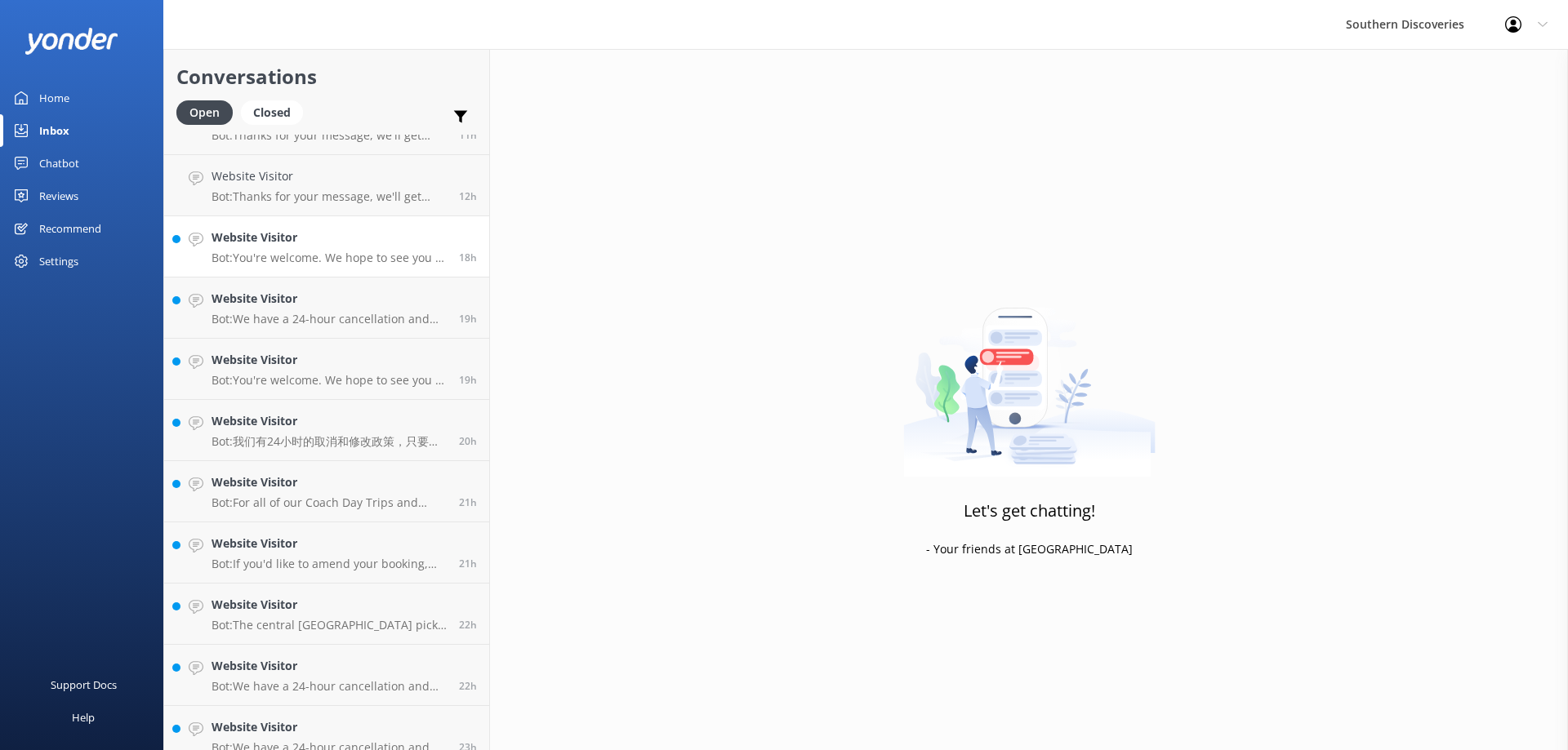
click at [334, 237] on h4 "Website Visitor" at bounding box center [329, 238] width 235 height 18
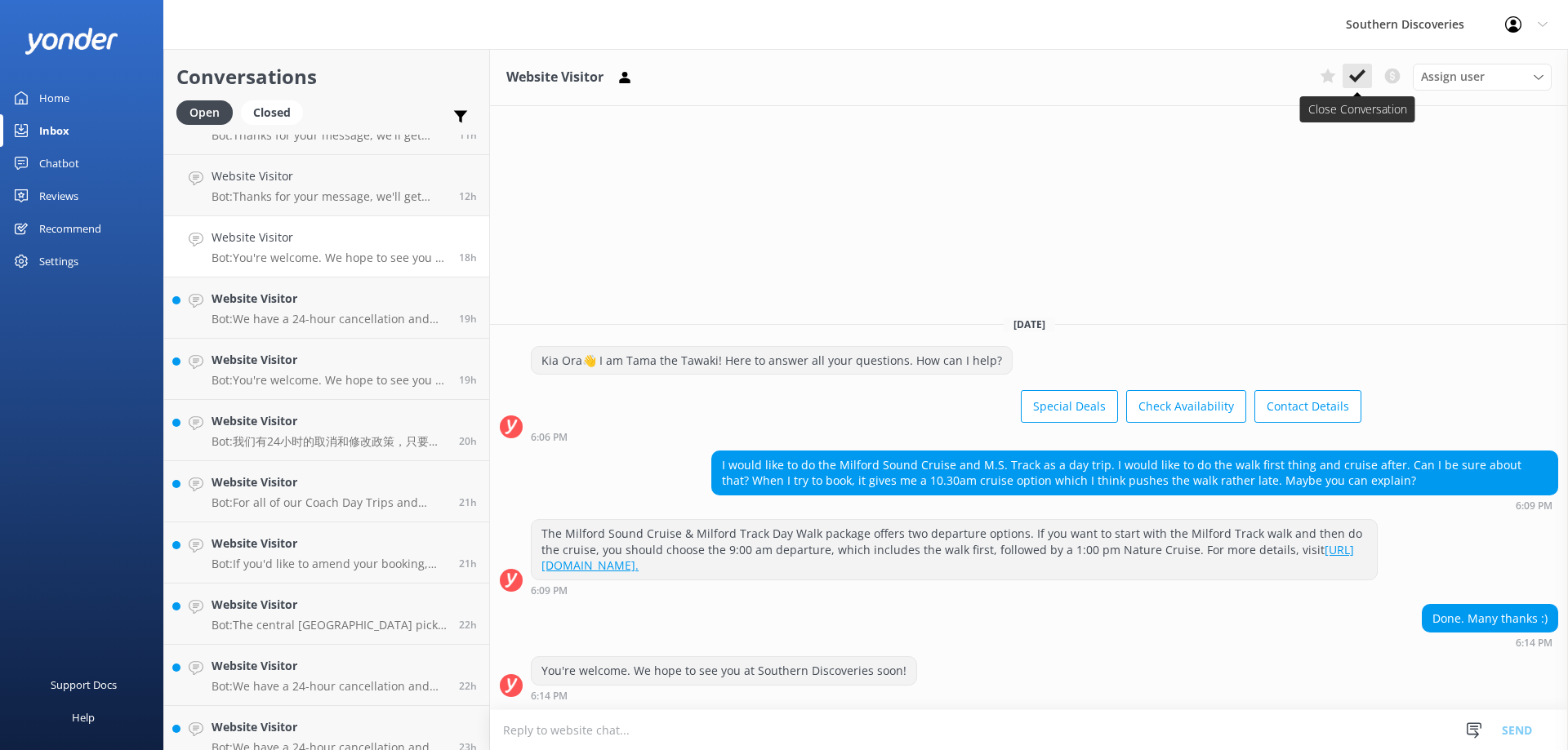
click at [1350, 66] on button at bounding box center [1357, 75] width 29 height 24
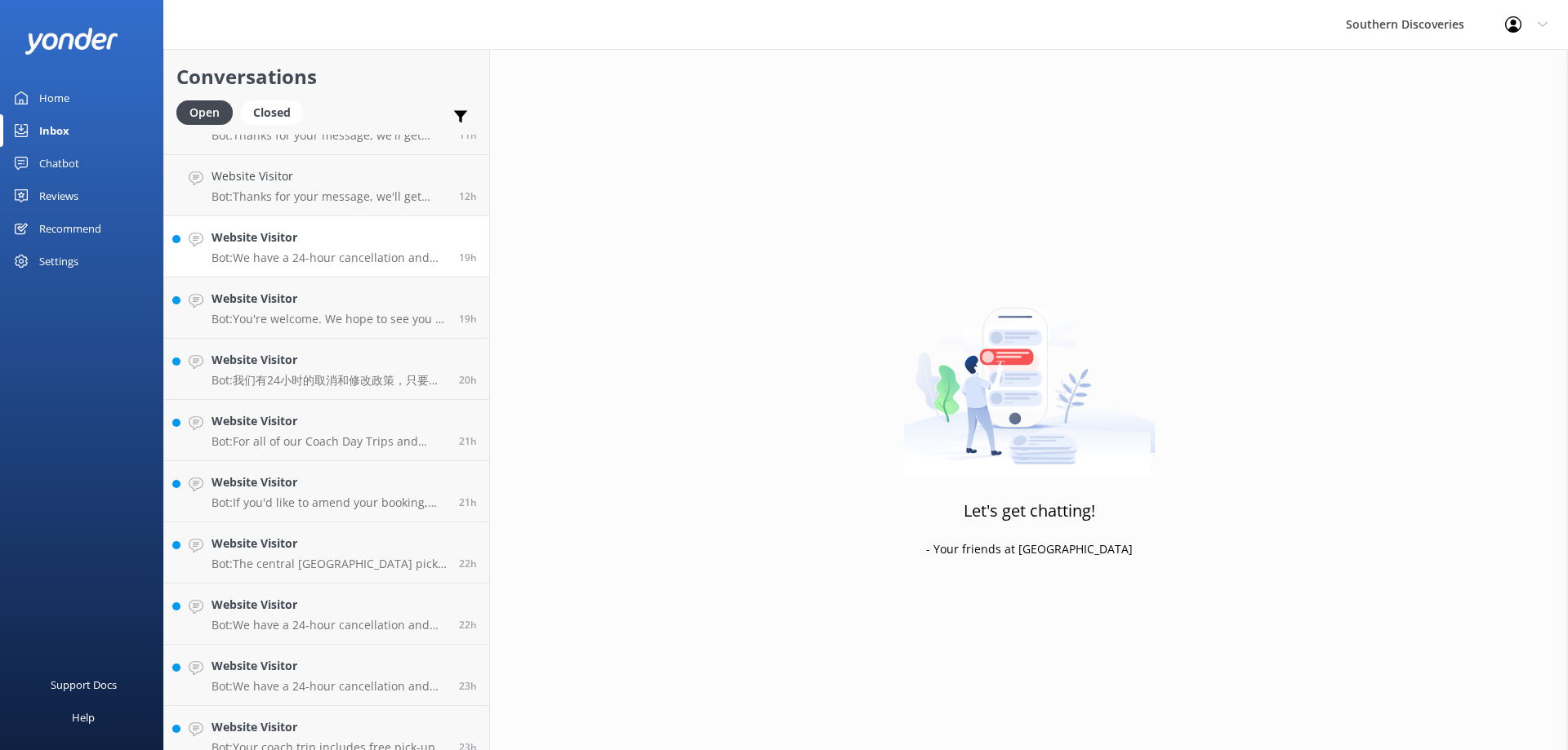
click at [387, 245] on h4 "Website Visitor" at bounding box center [329, 238] width 235 height 18
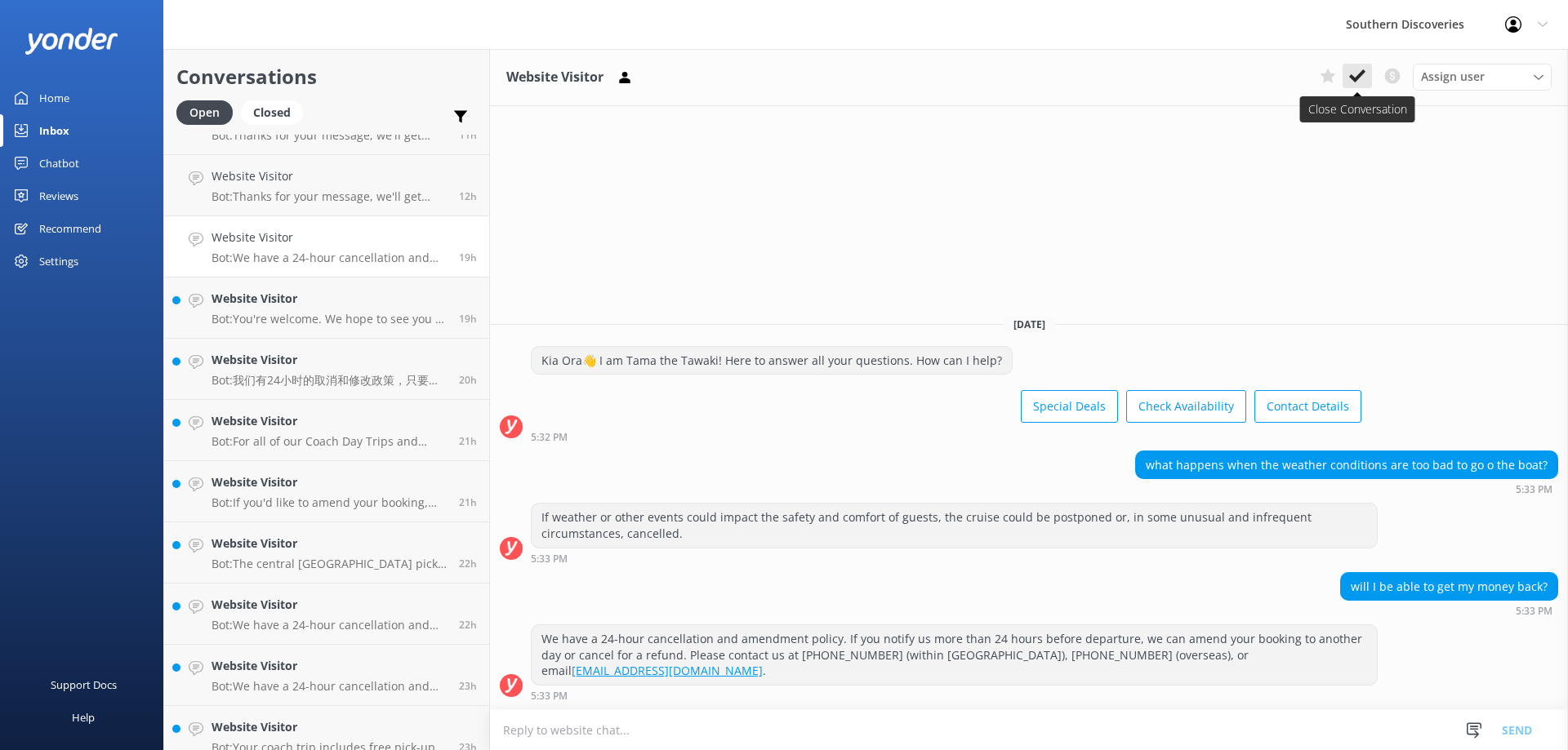
click at [1362, 80] on icon at bounding box center [1357, 75] width 16 height 16
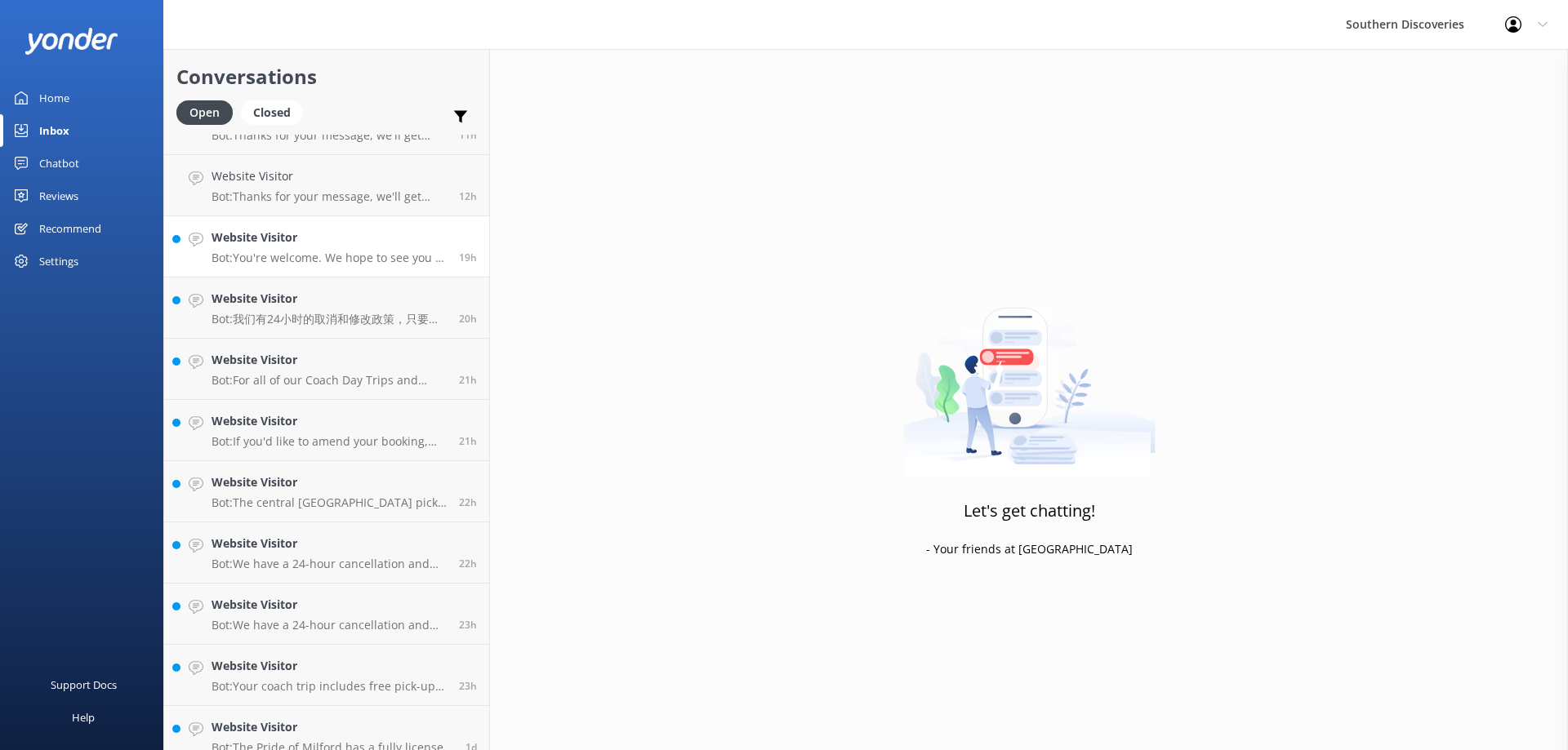
click at [322, 265] on p "Bot: You're welcome. We hope to see you at Southern Discoveries soon!" at bounding box center [329, 257] width 235 height 14
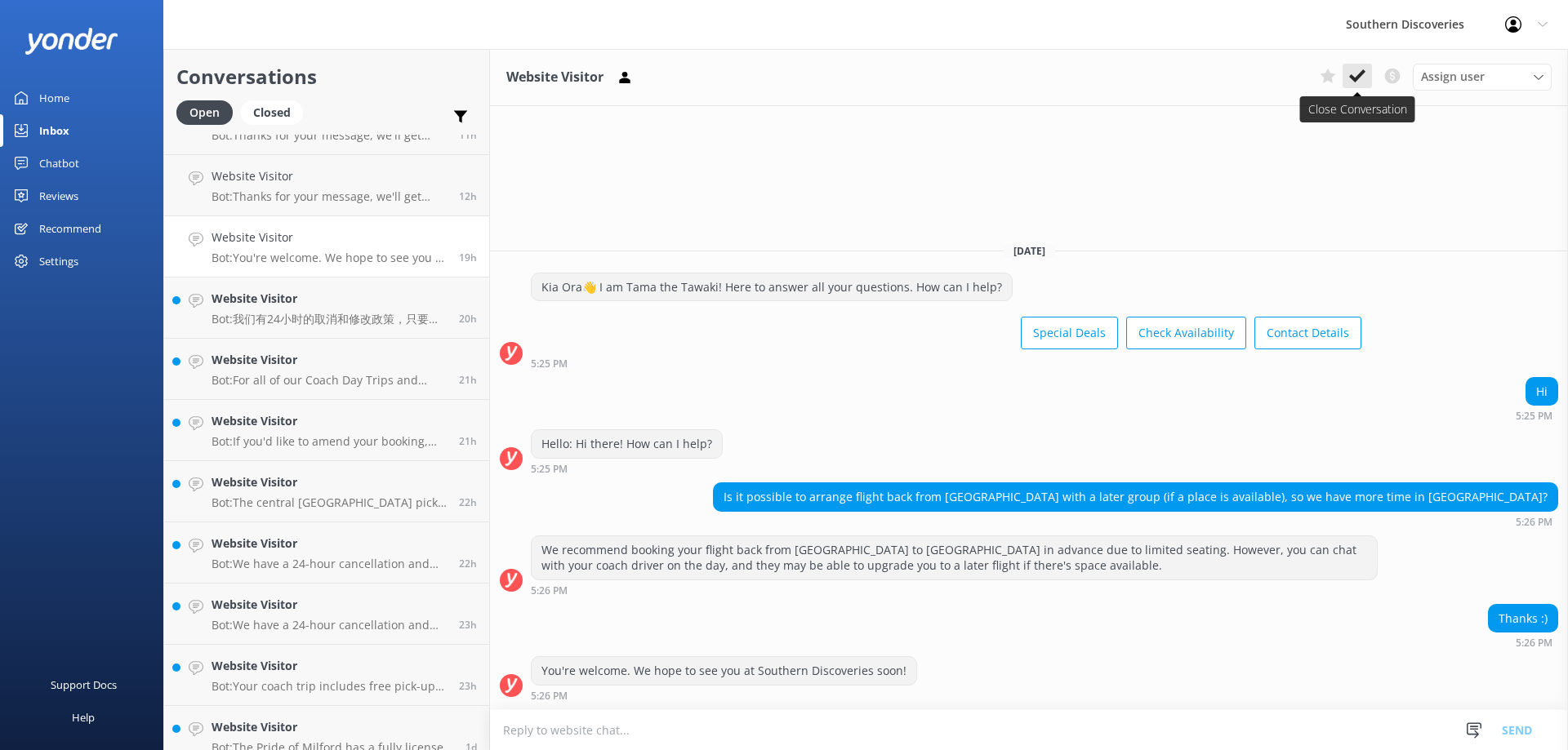
click at [1361, 82] on icon at bounding box center [1357, 75] width 16 height 16
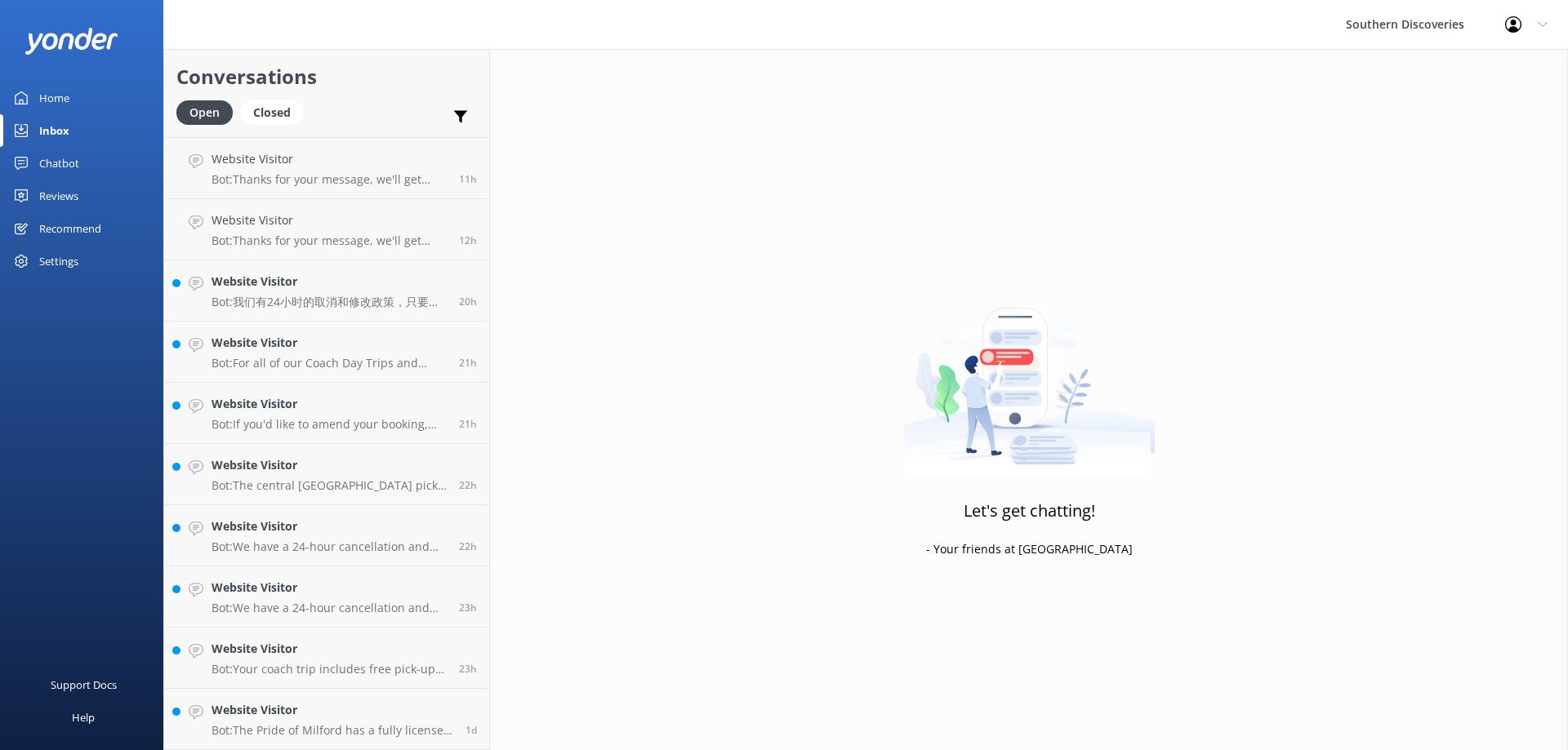
scroll to position [119, 0]
click at [356, 341] on h4 "Website Visitor" at bounding box center [329, 343] width 235 height 18
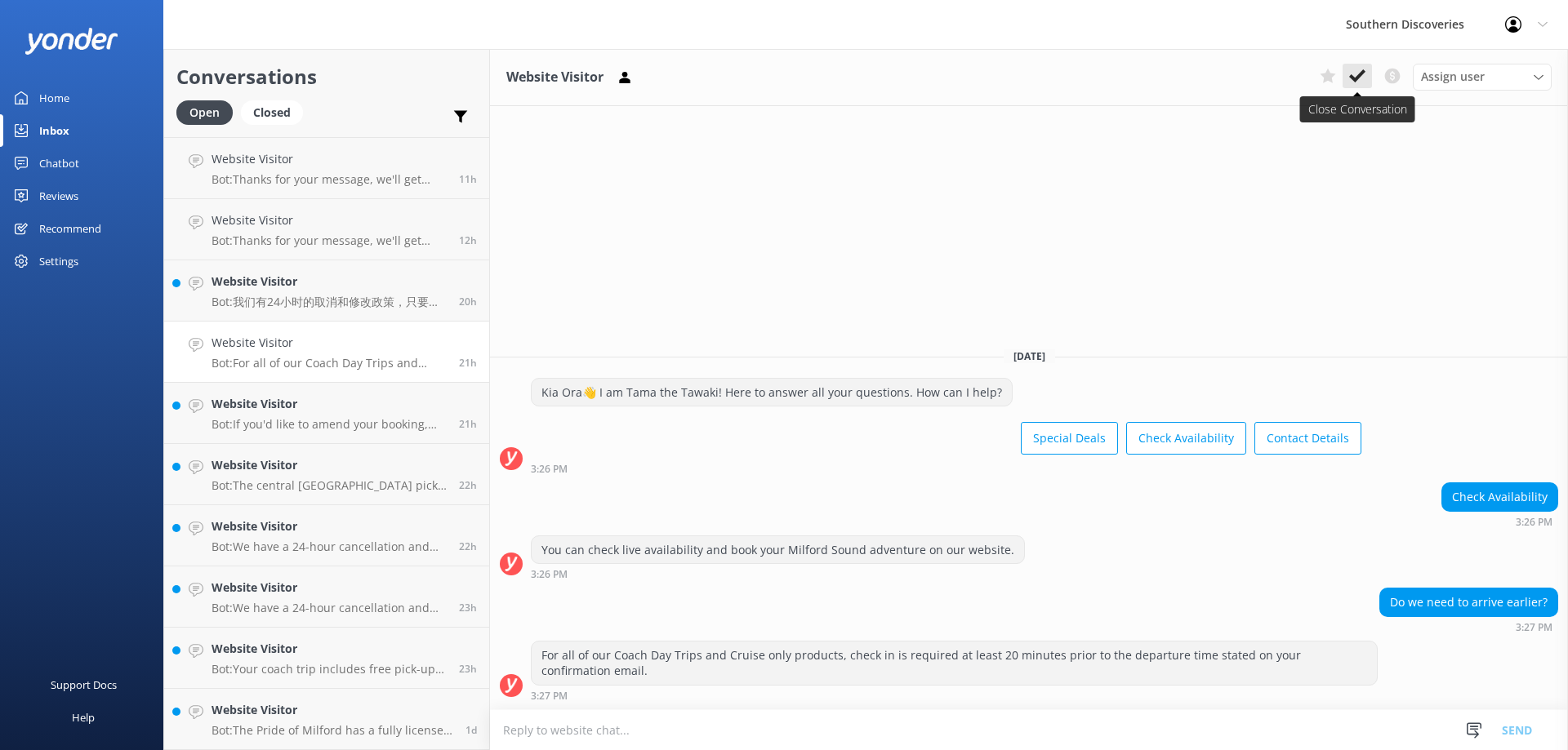
click at [1353, 84] on button at bounding box center [1357, 75] width 29 height 24
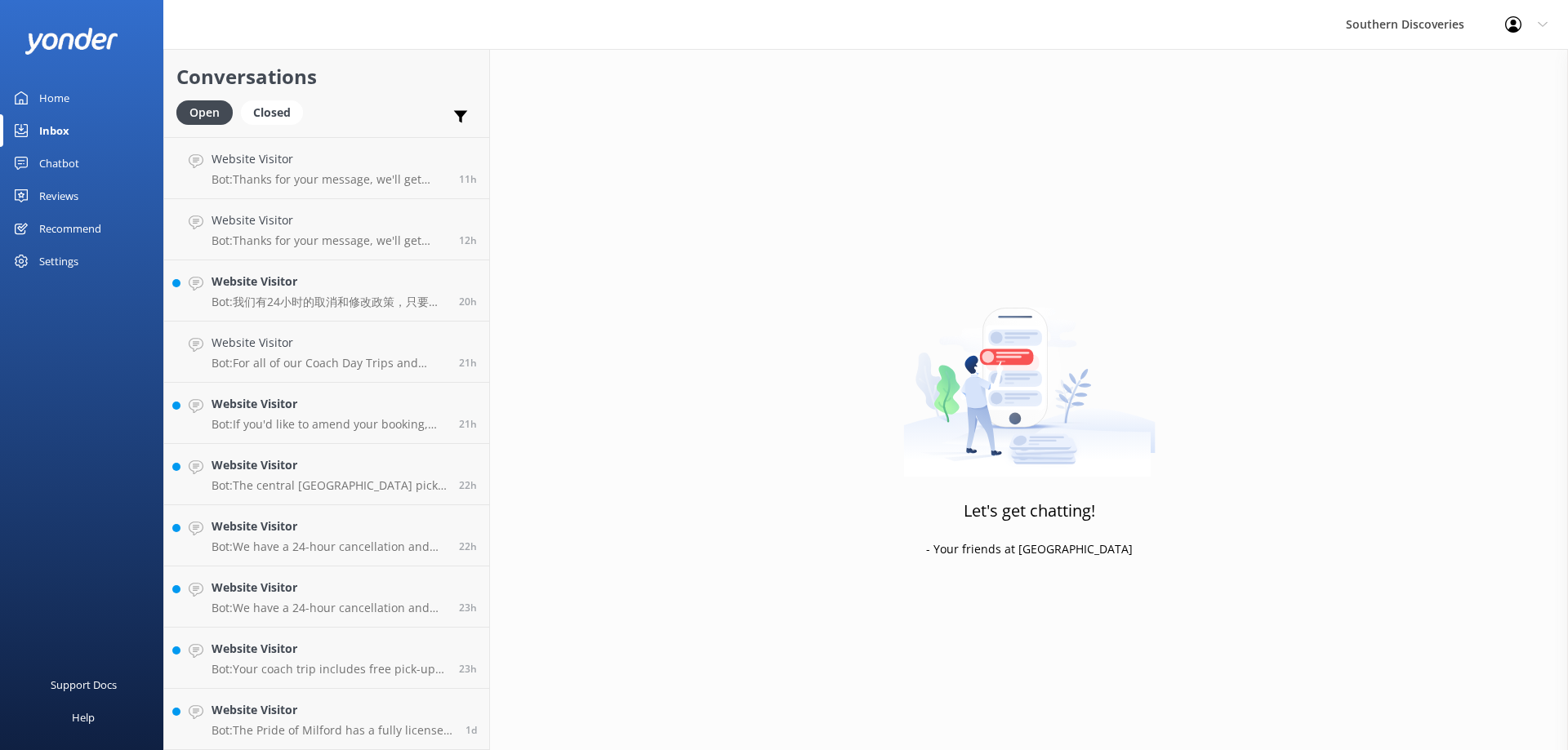
scroll to position [58, 0]
click at [353, 418] on p "Bot: If you'd like to amend your booking, please contact our reservations team …" at bounding box center [329, 424] width 235 height 14
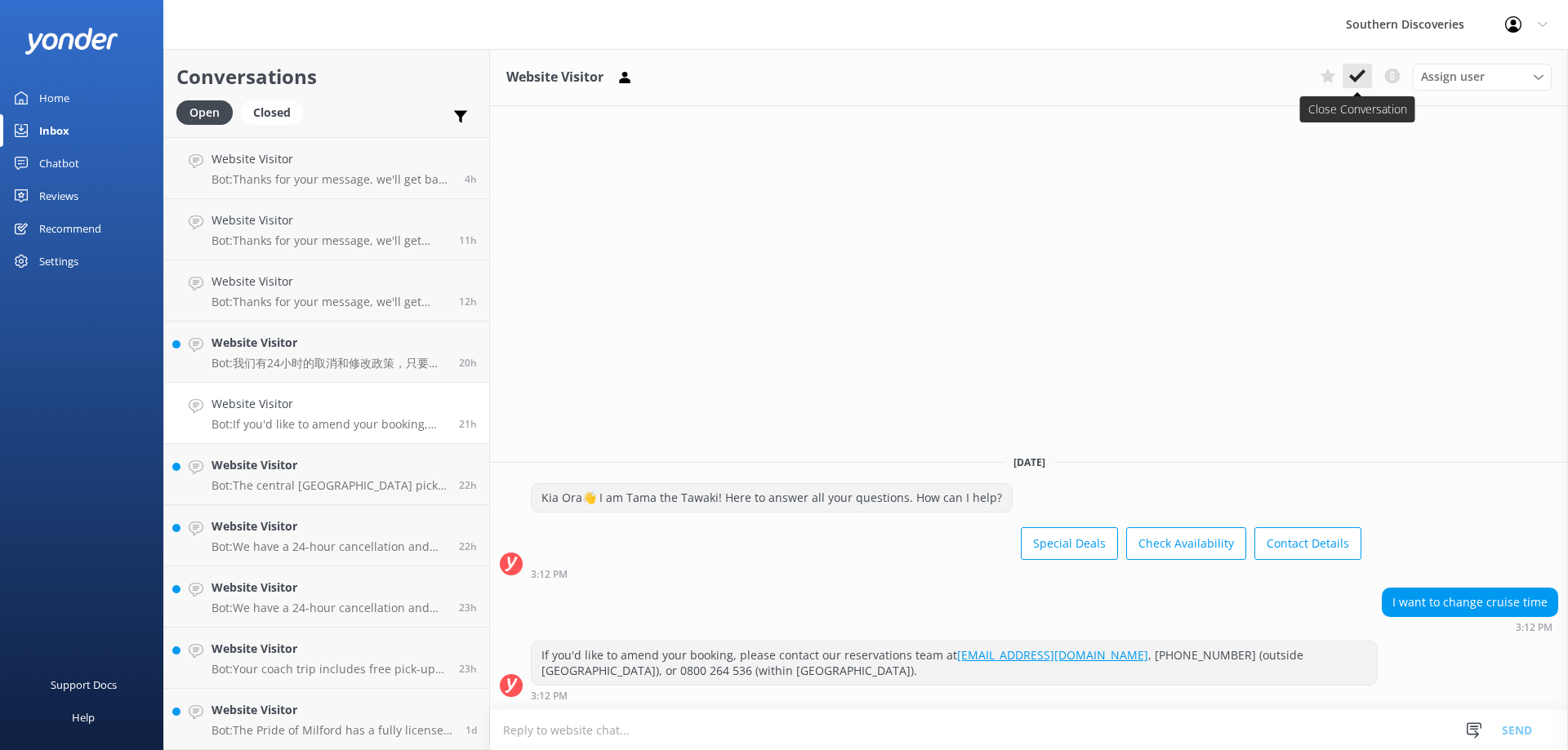
click at [1355, 75] on icon at bounding box center [1357, 75] width 16 height 16
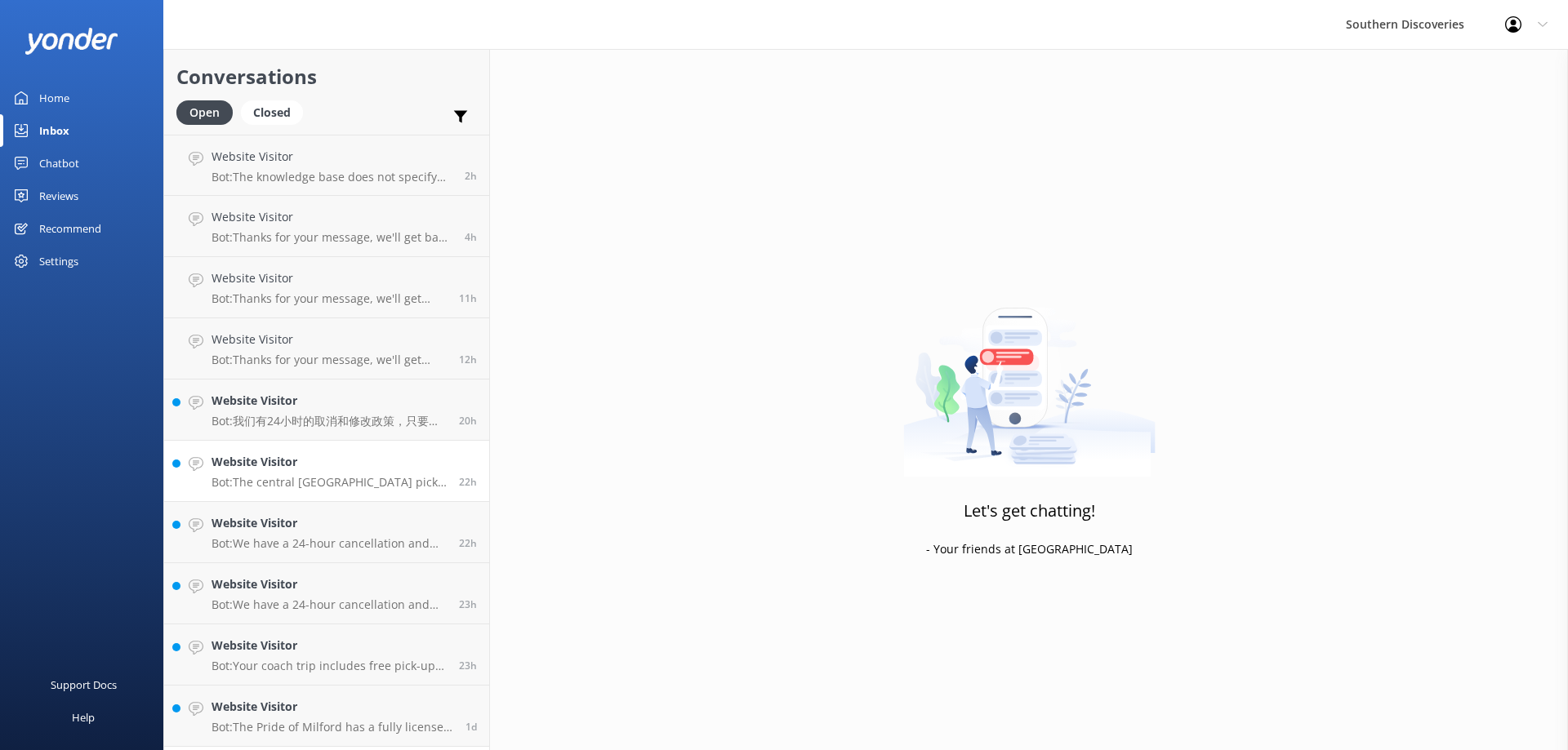
click at [386, 476] on p "Bot: The central [GEOGRAPHIC_DATA] pick-up location for the wine tour is at [ST…" at bounding box center [329, 482] width 235 height 14
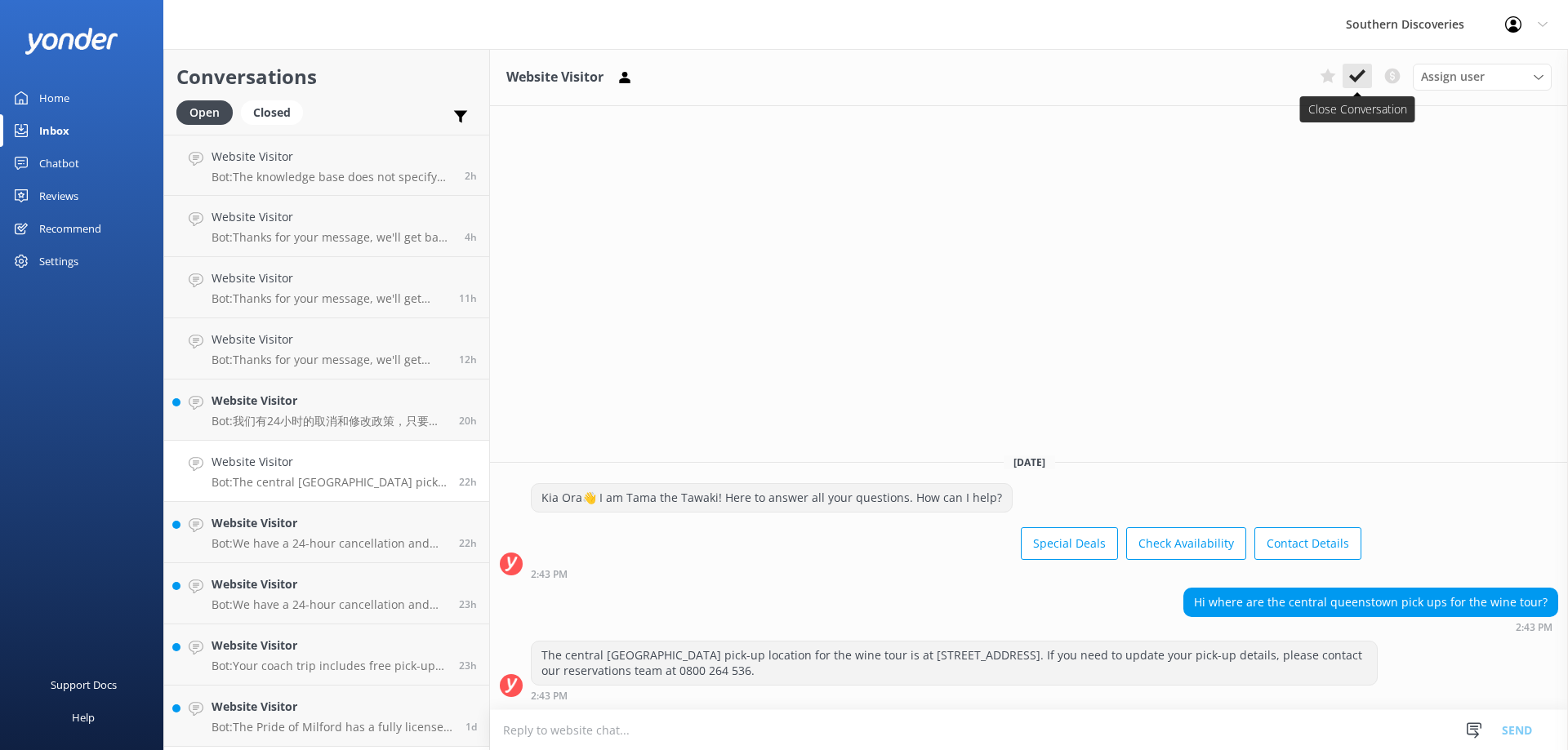
click at [1355, 75] on icon at bounding box center [1357, 75] width 16 height 16
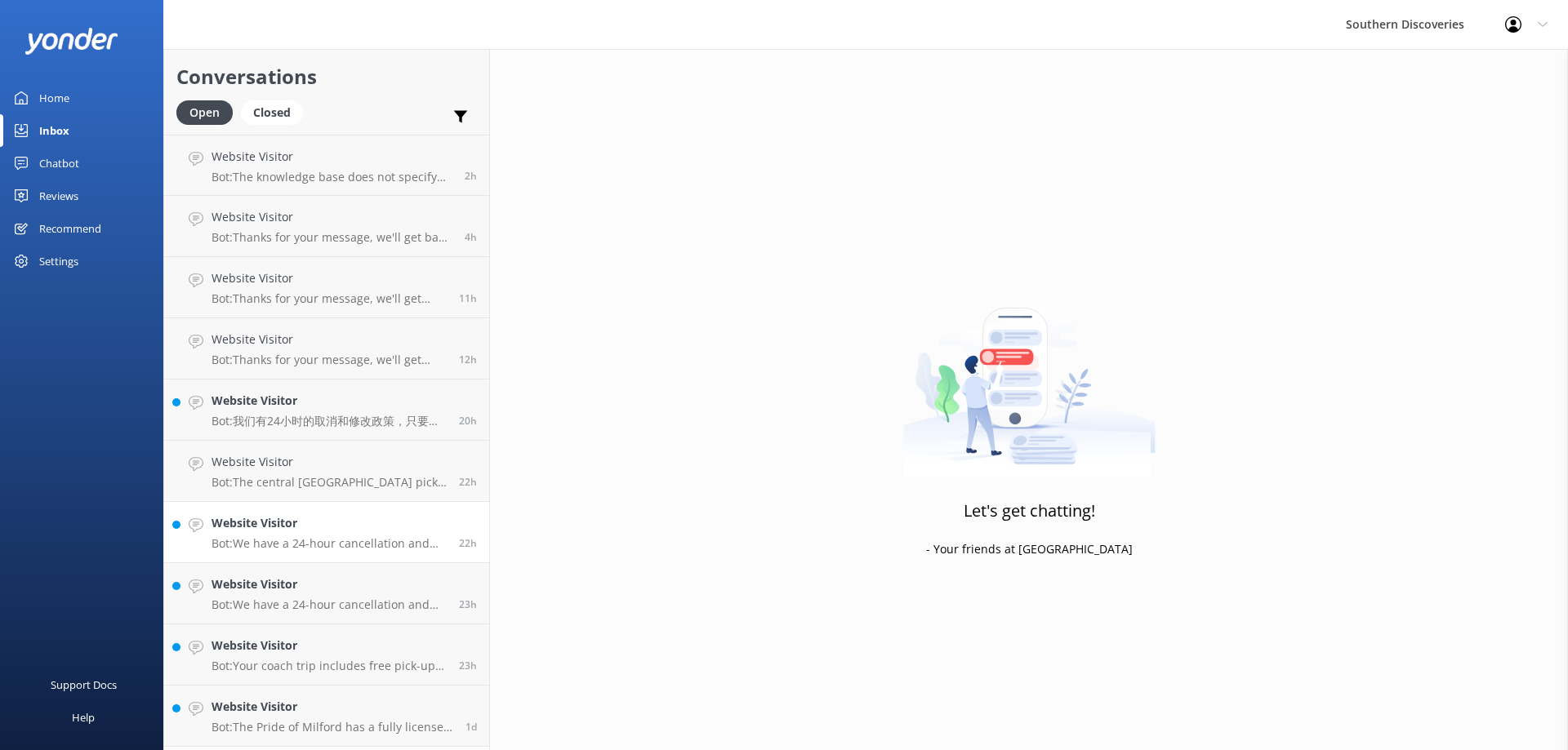
click at [308, 540] on p "Bot: We have a 24-hour cancellation and amendment policy. If you notify us more…" at bounding box center [329, 543] width 235 height 14
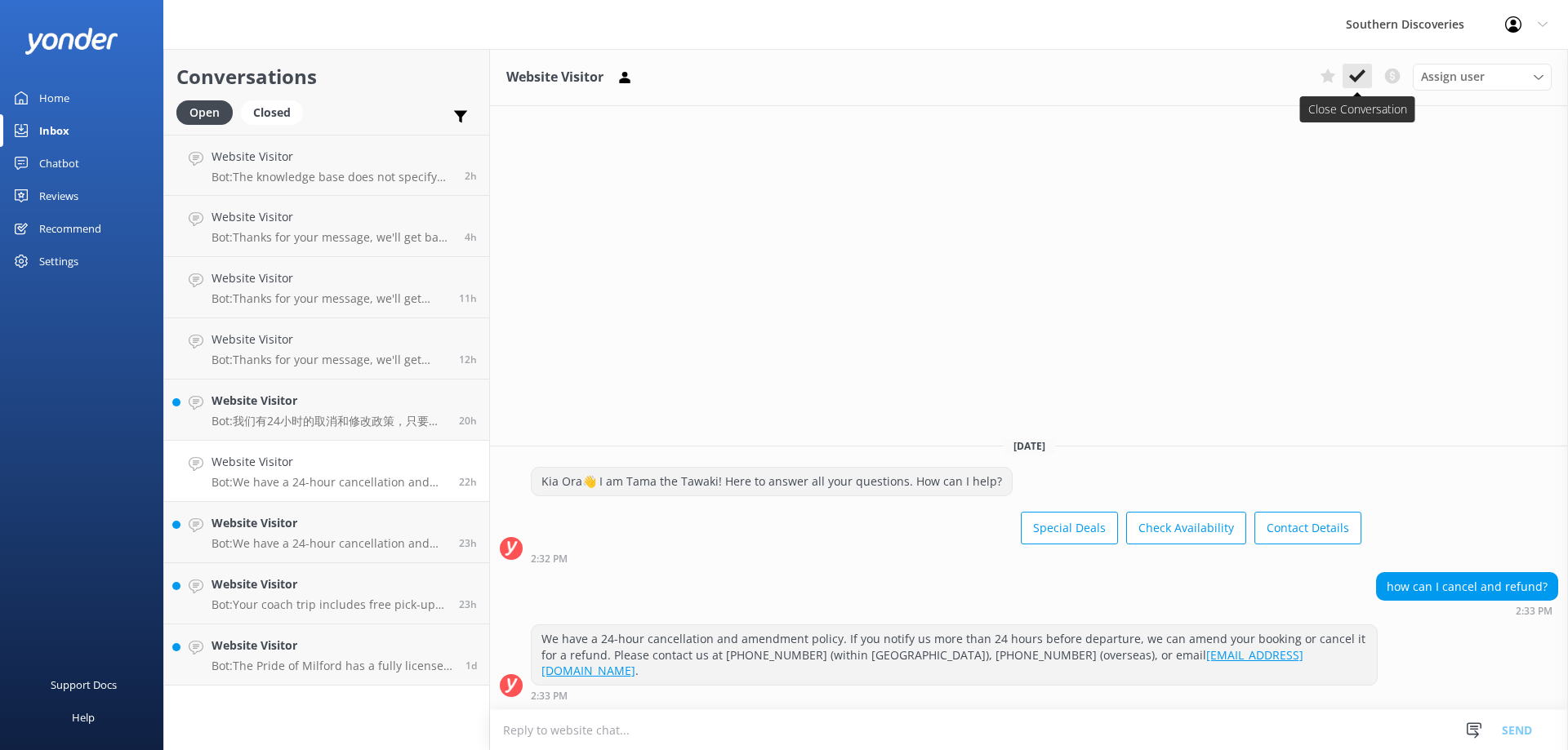
click at [1357, 72] on icon at bounding box center [1357, 75] width 16 height 16
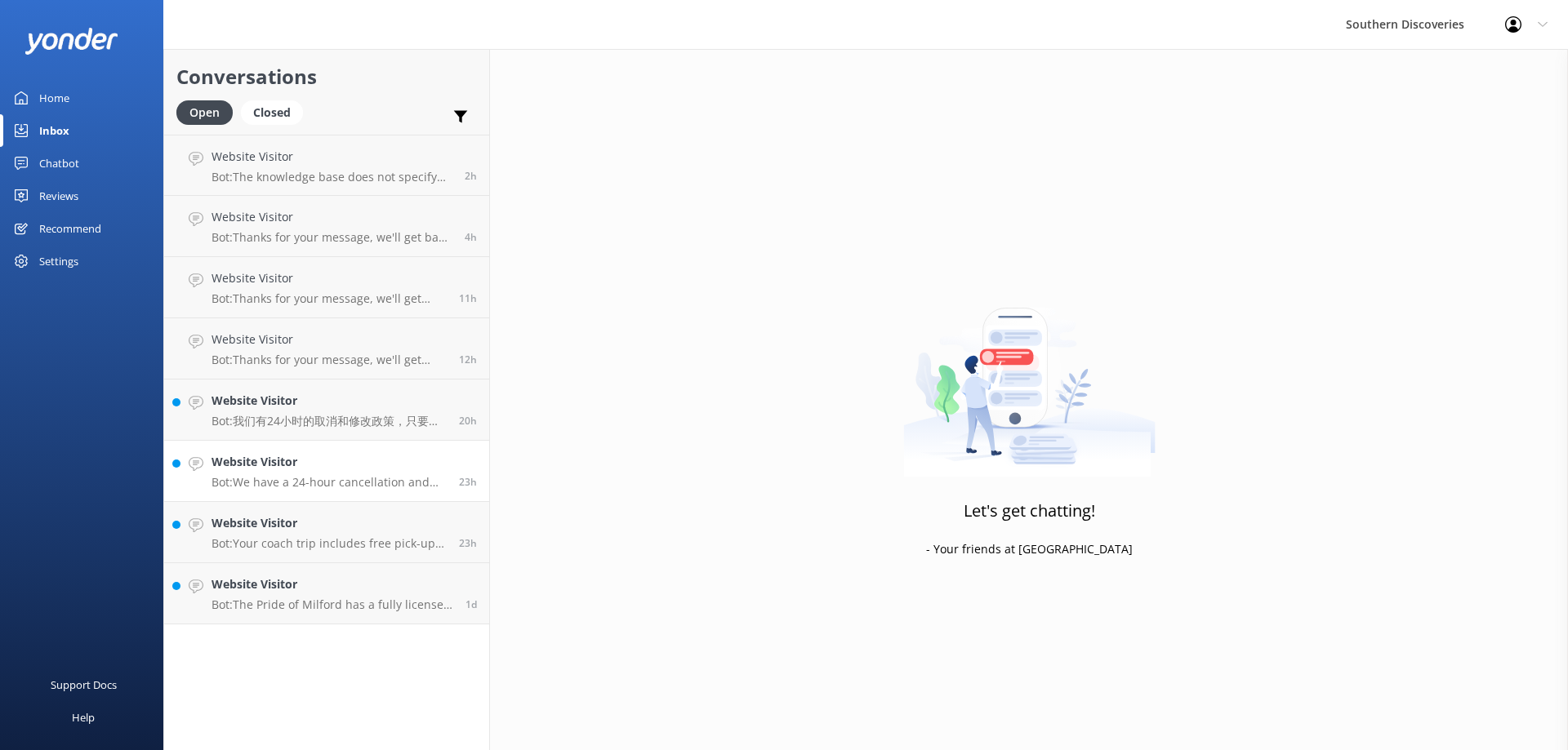
click at [362, 486] on p "Bot: We have a 24-hour cancellation and amendment policy. If you notify us more…" at bounding box center [329, 482] width 235 height 14
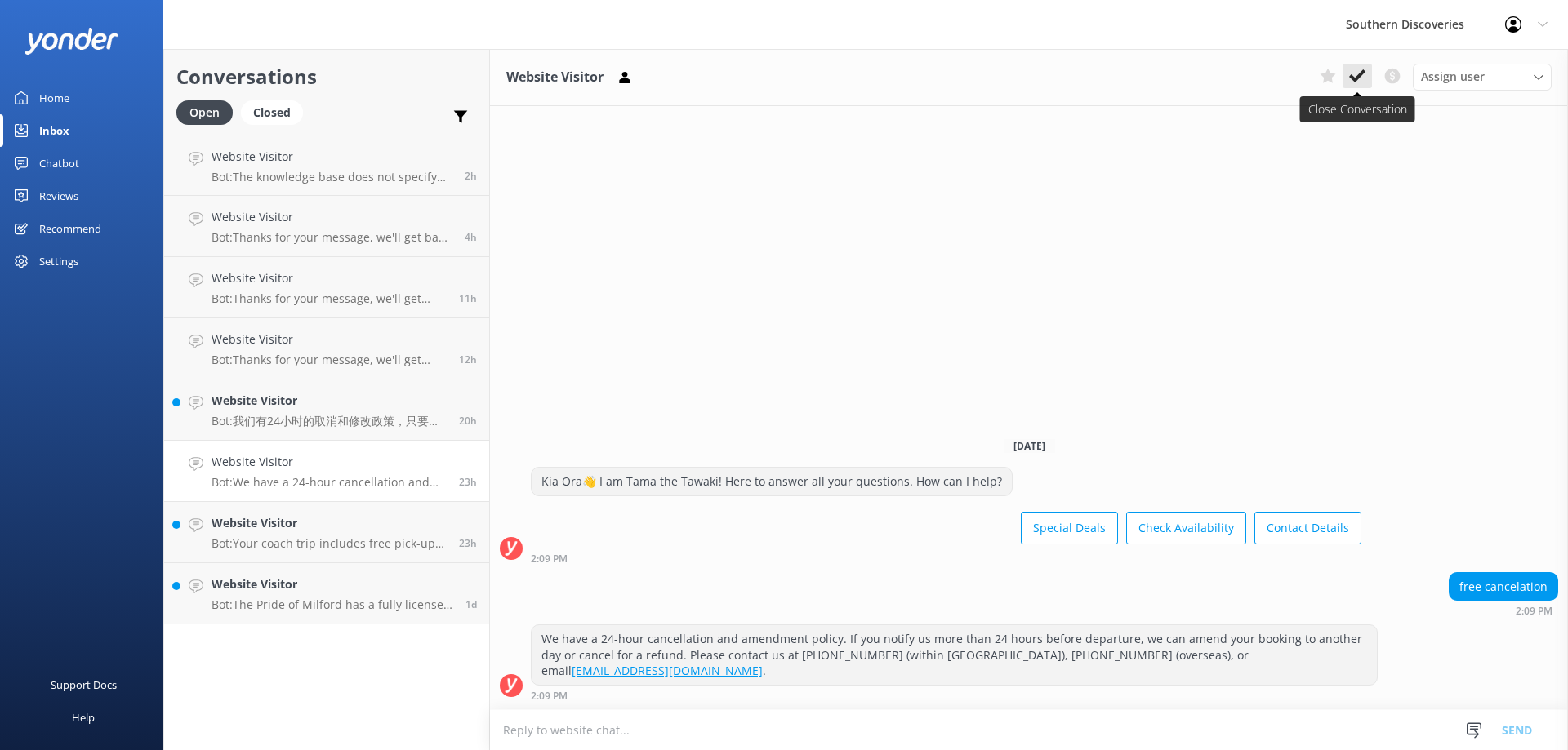
click at [1365, 66] on button at bounding box center [1357, 75] width 29 height 24
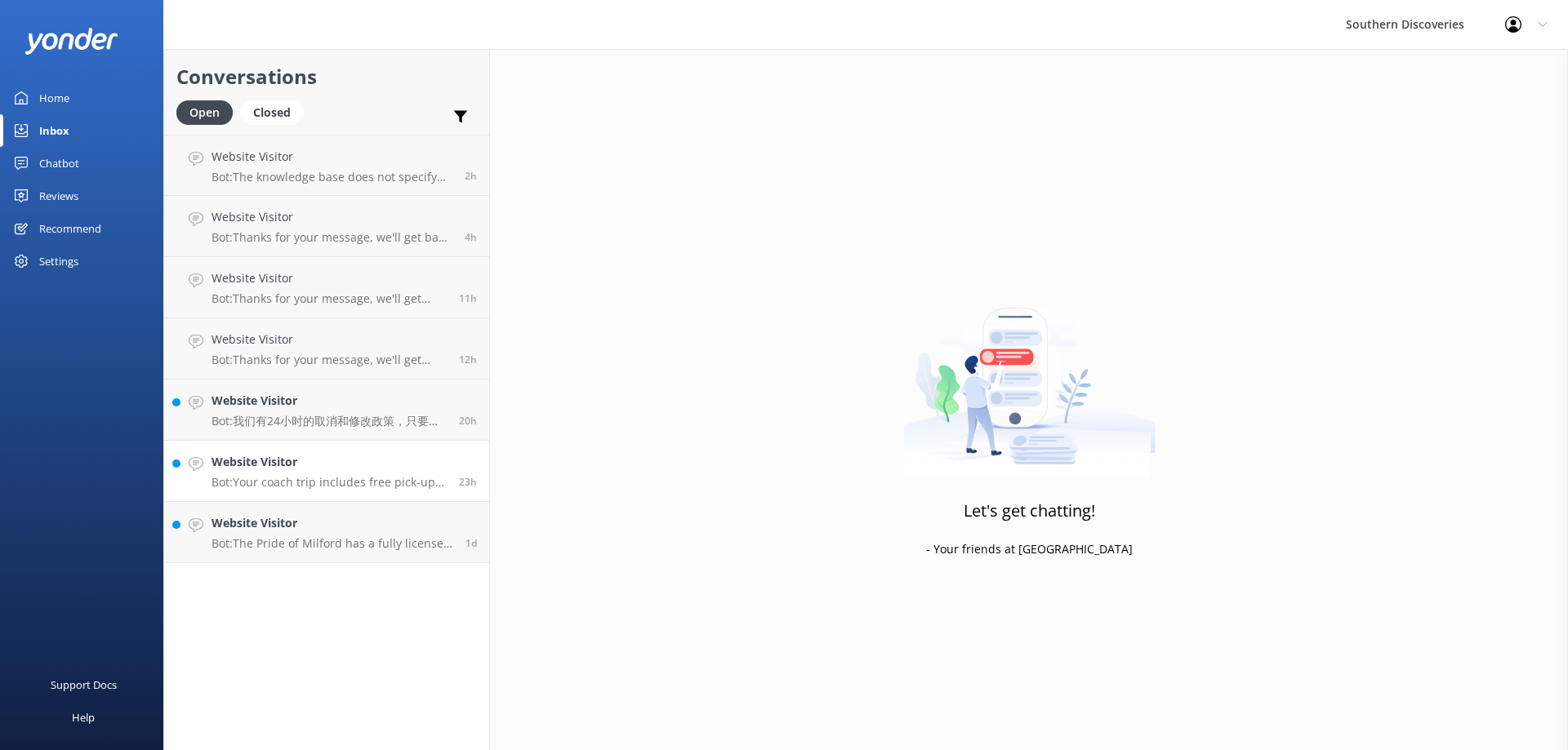
click at [299, 476] on p "Bot: Your coach trip includes free pick-up and drop-off from most accommodation…" at bounding box center [329, 482] width 235 height 14
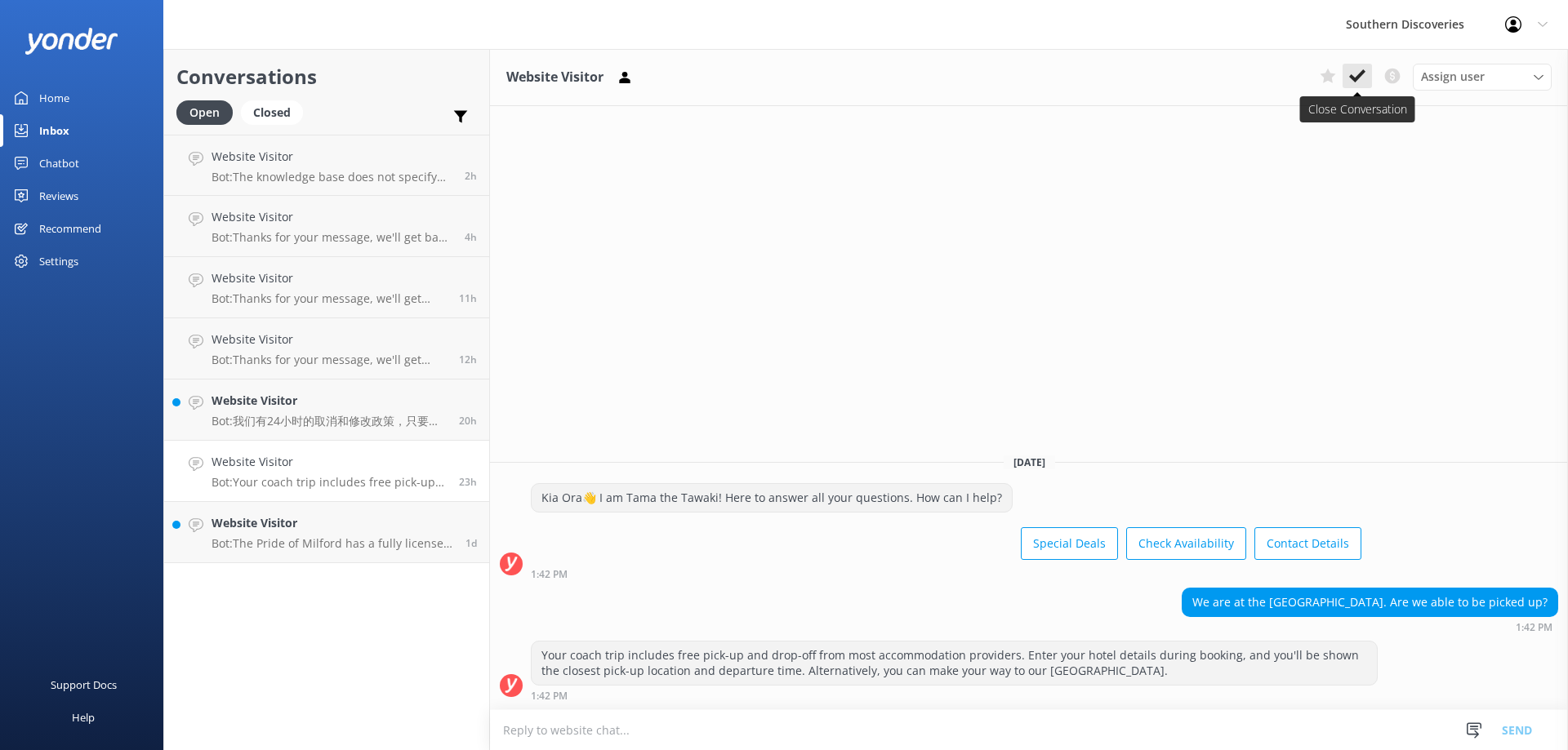
click at [1362, 87] on button at bounding box center [1357, 75] width 29 height 24
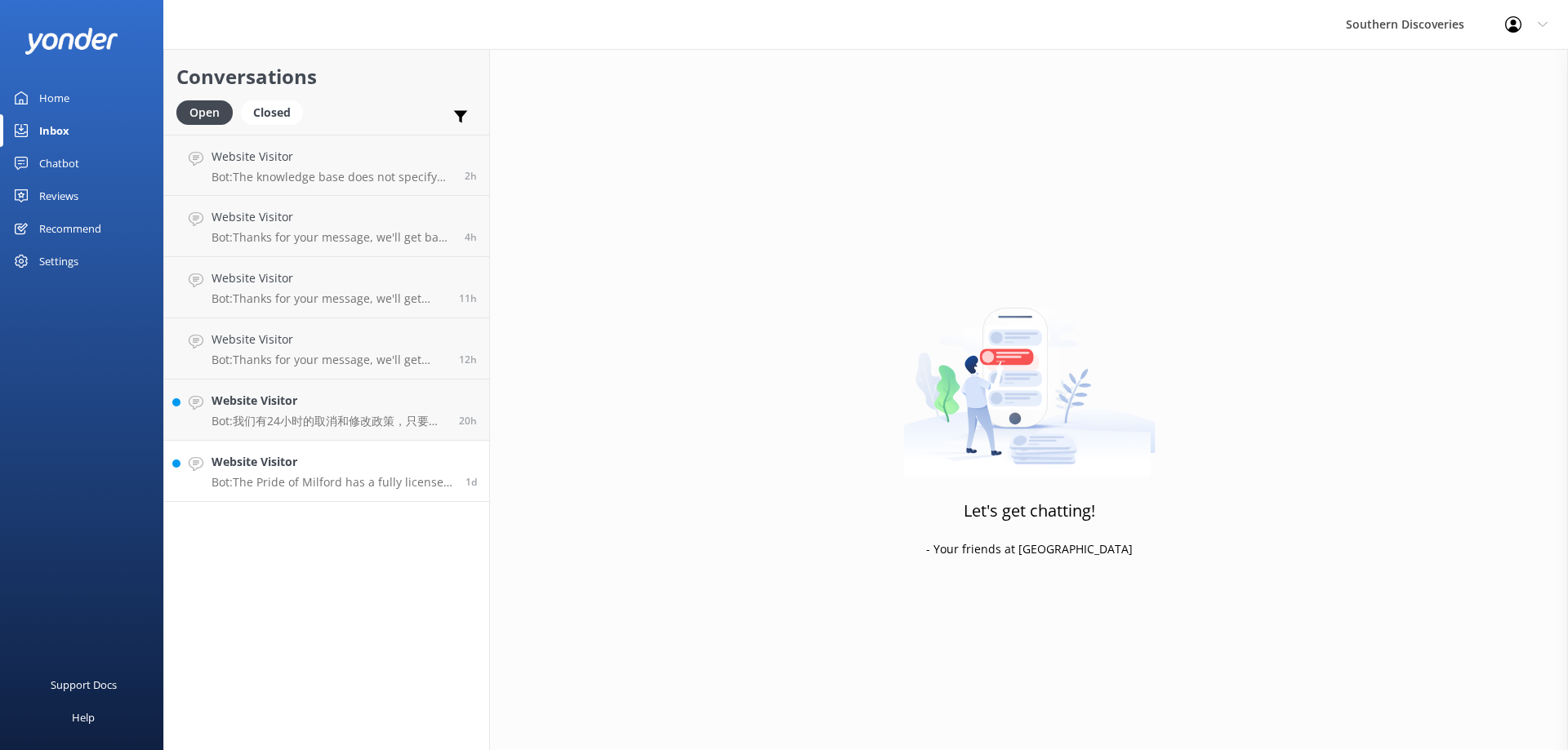
click at [311, 478] on p "Bot: The Pride of Milford has a fully licensed bar and offers a selection of sn…" at bounding box center [333, 482] width 242 height 14
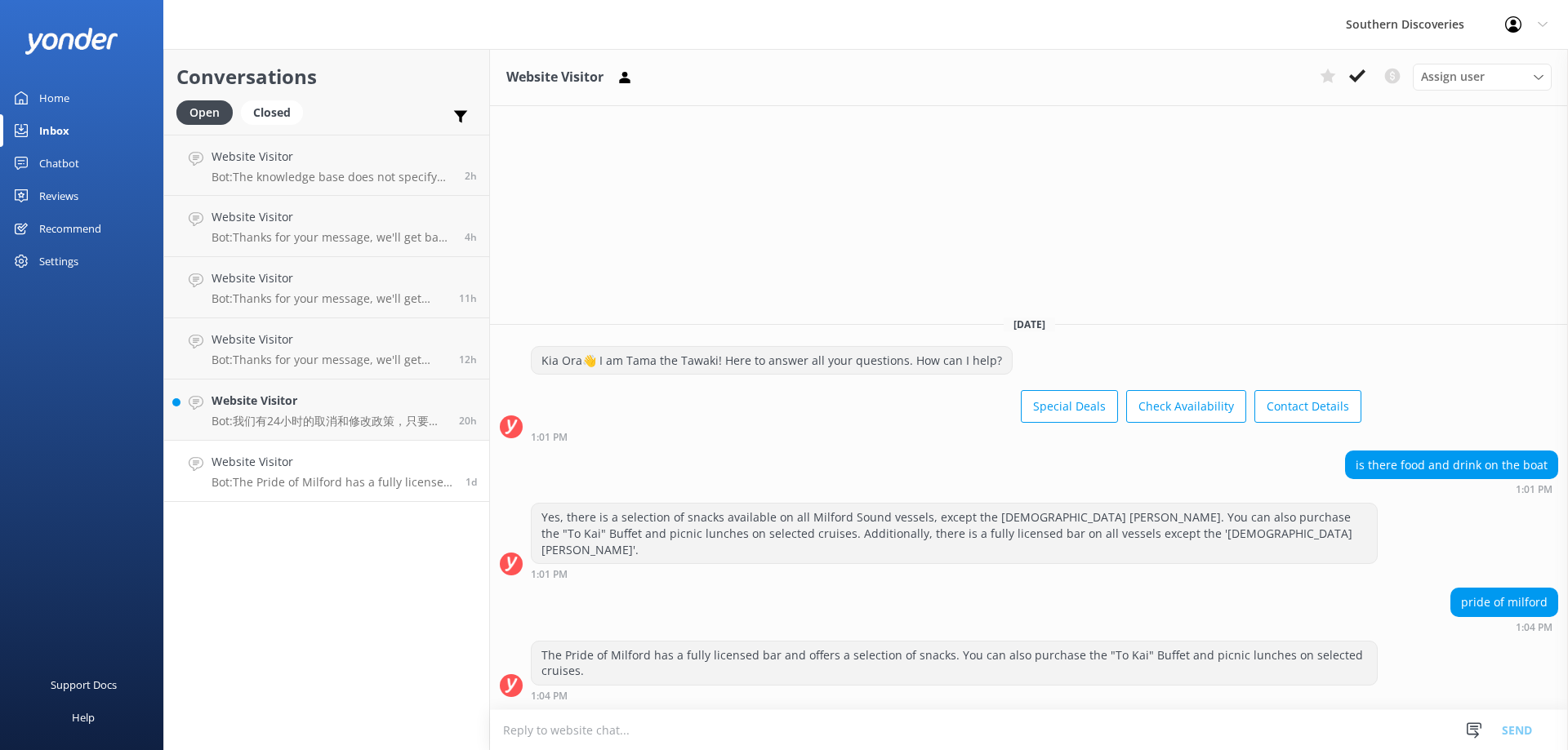
click at [1364, 80] on icon at bounding box center [1357, 75] width 16 height 16
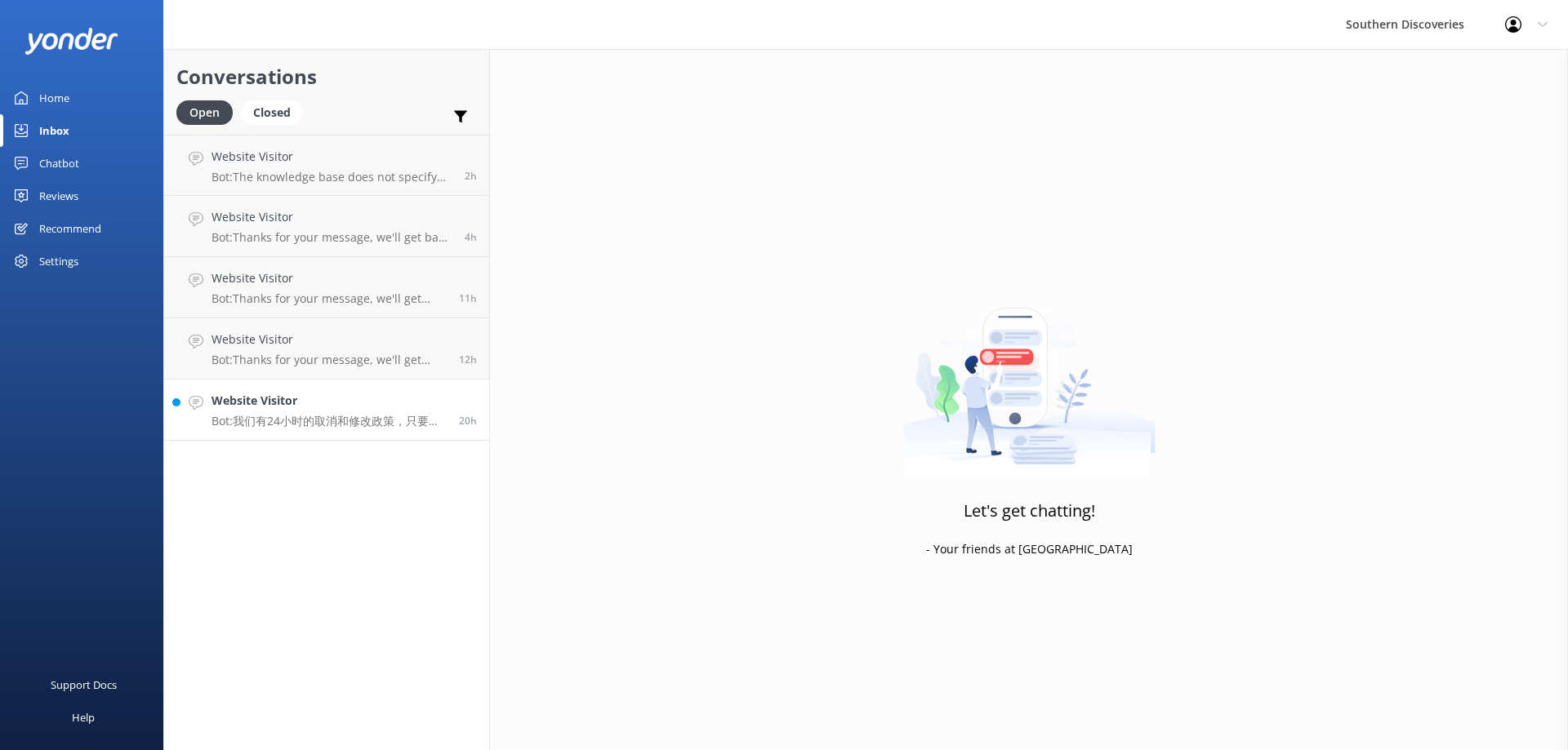
click at [281, 407] on h4 "Website Visitor" at bounding box center [329, 401] width 235 height 18
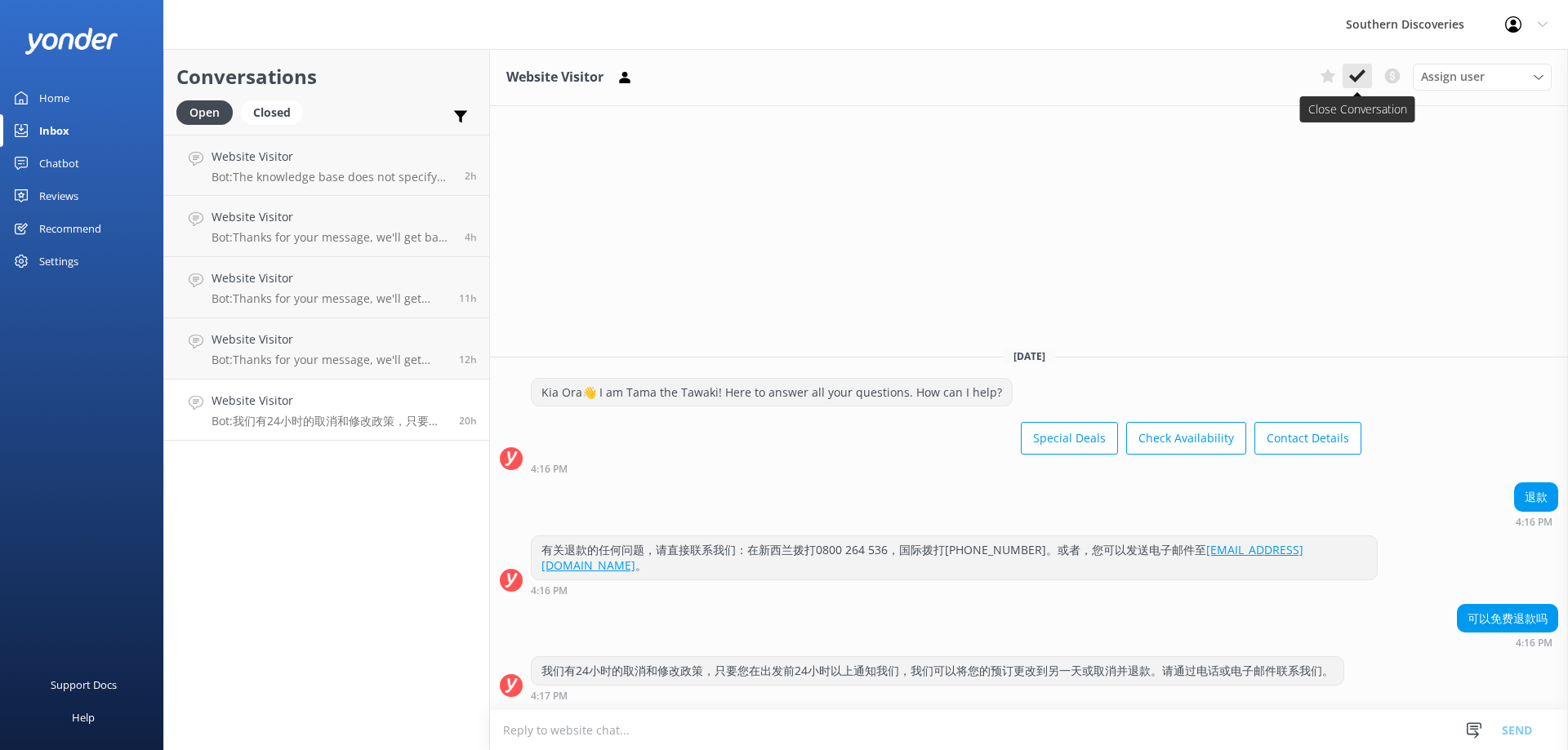
click at [1356, 70] on icon at bounding box center [1357, 75] width 16 height 16
